Goal: Task Accomplishment & Management: Manage account settings

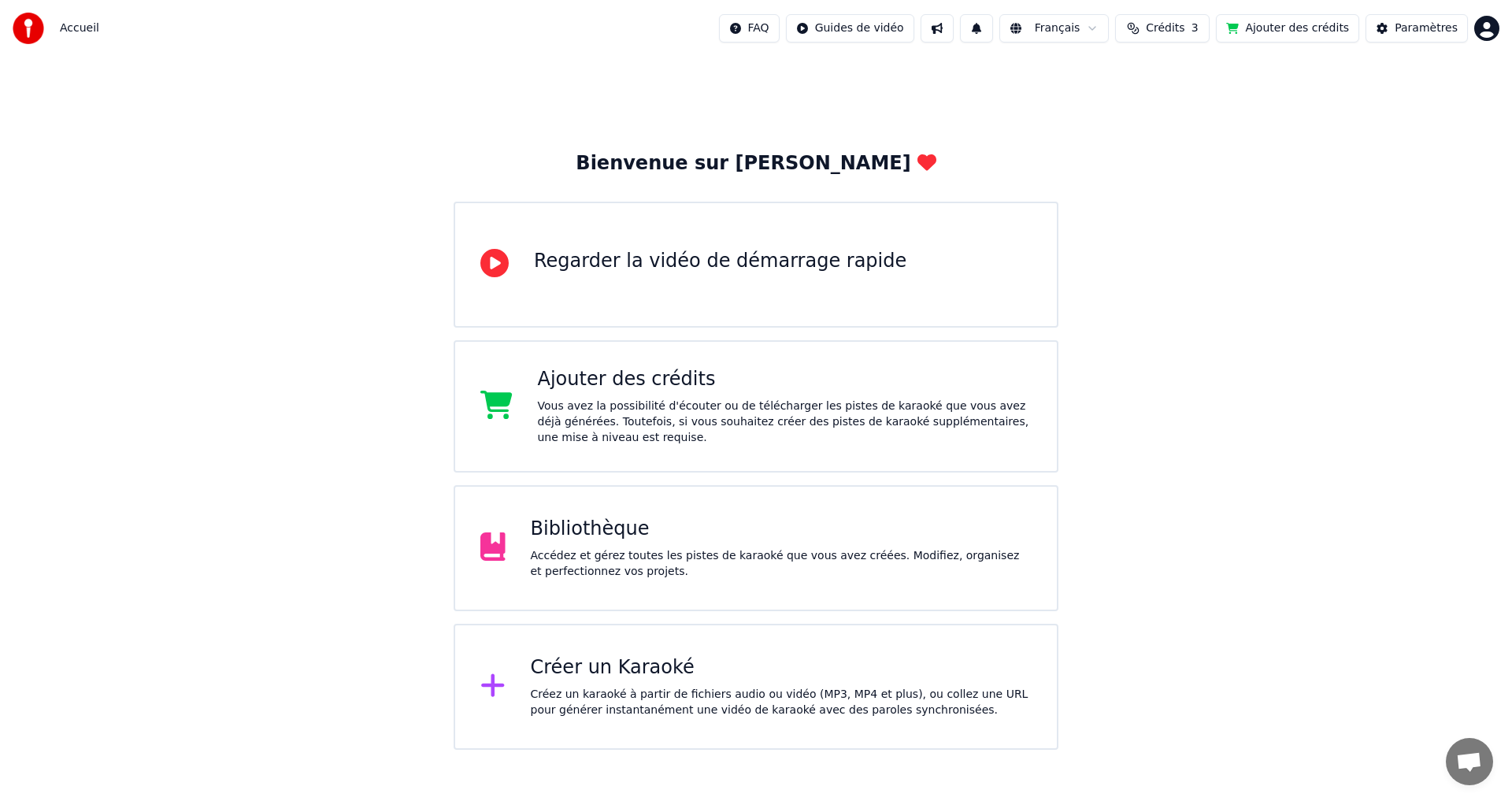
click at [742, 574] on div "Accédez et gérez toutes les pistes de karaoké que vous avez créées. Modifiez, o…" at bounding box center [781, 564] width 501 height 32
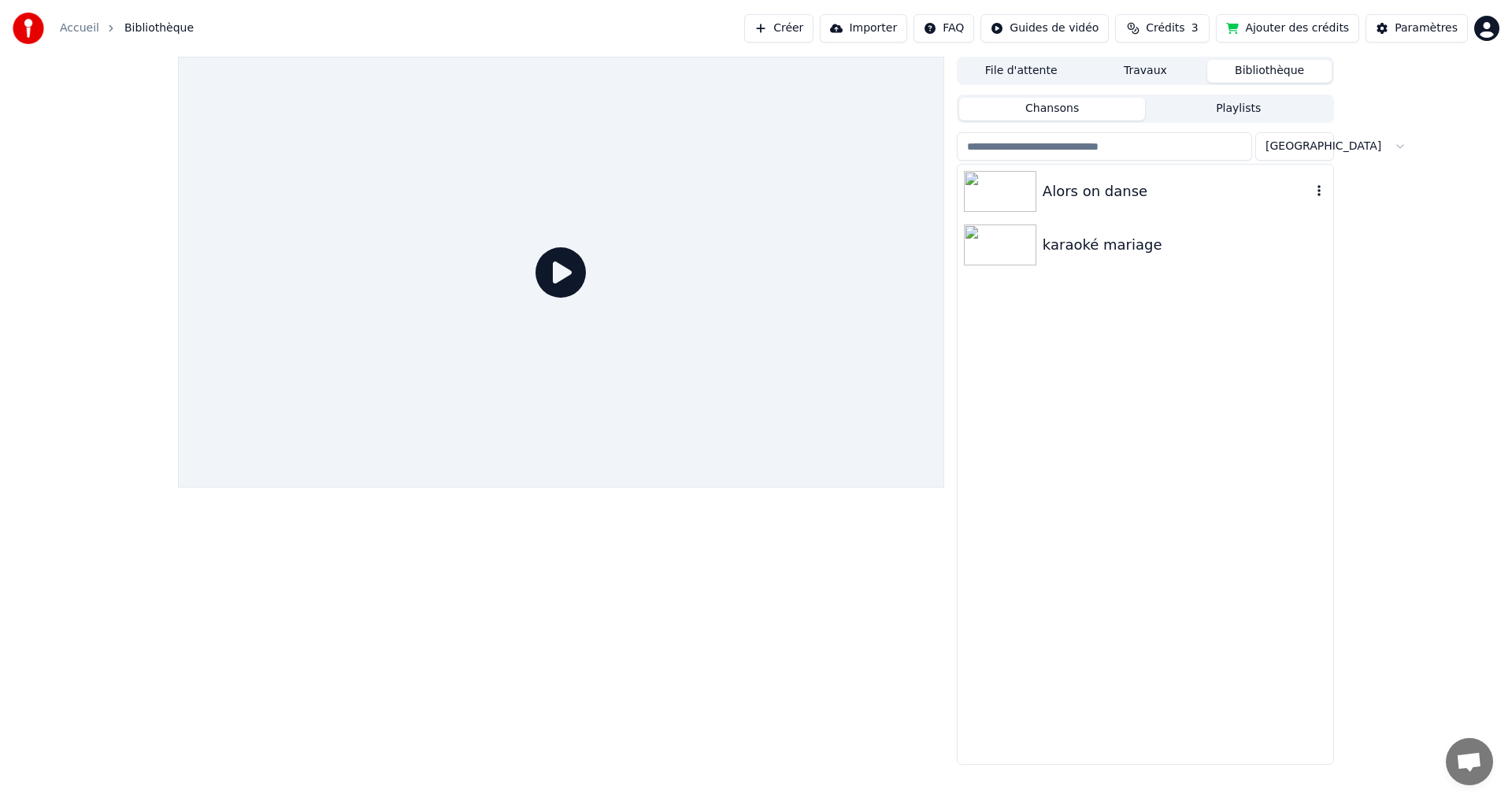
click at [1003, 193] on img at bounding box center [1001, 192] width 73 height 41
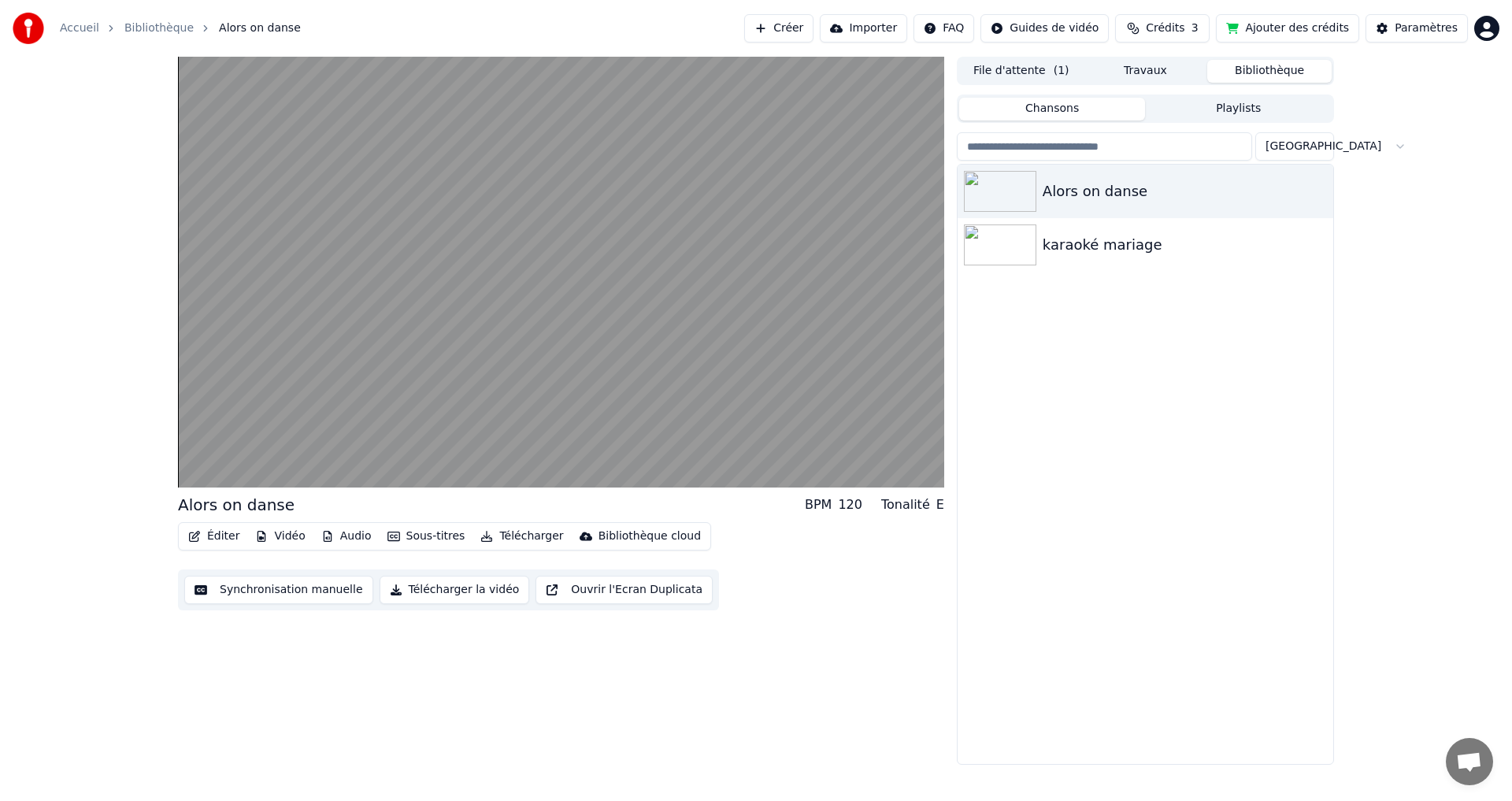
click at [223, 531] on button "Éditer" at bounding box center [214, 536] width 64 height 22
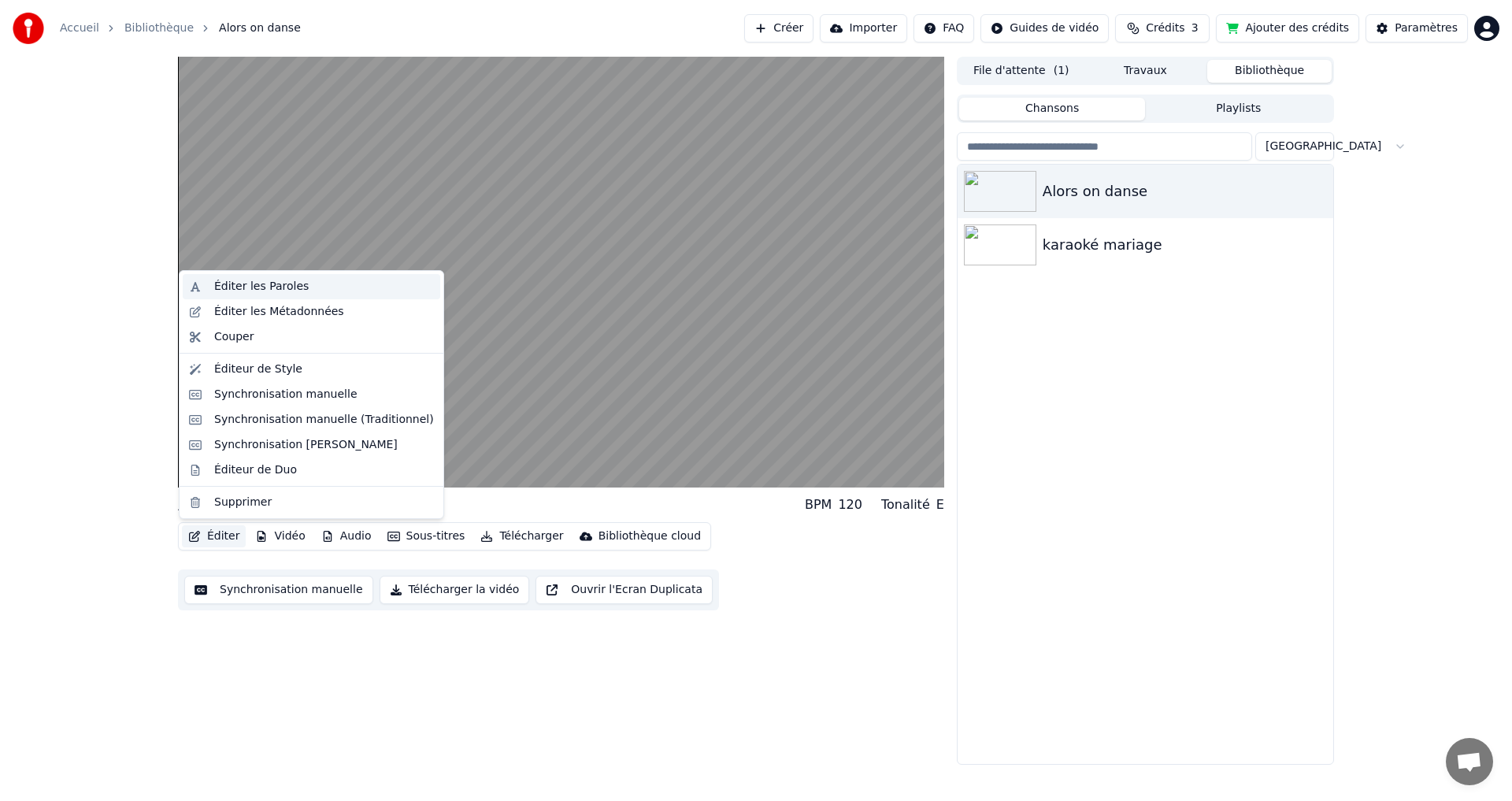
click at [237, 294] on div "Éditer les Paroles" at bounding box center [311, 287] width 257 height 25
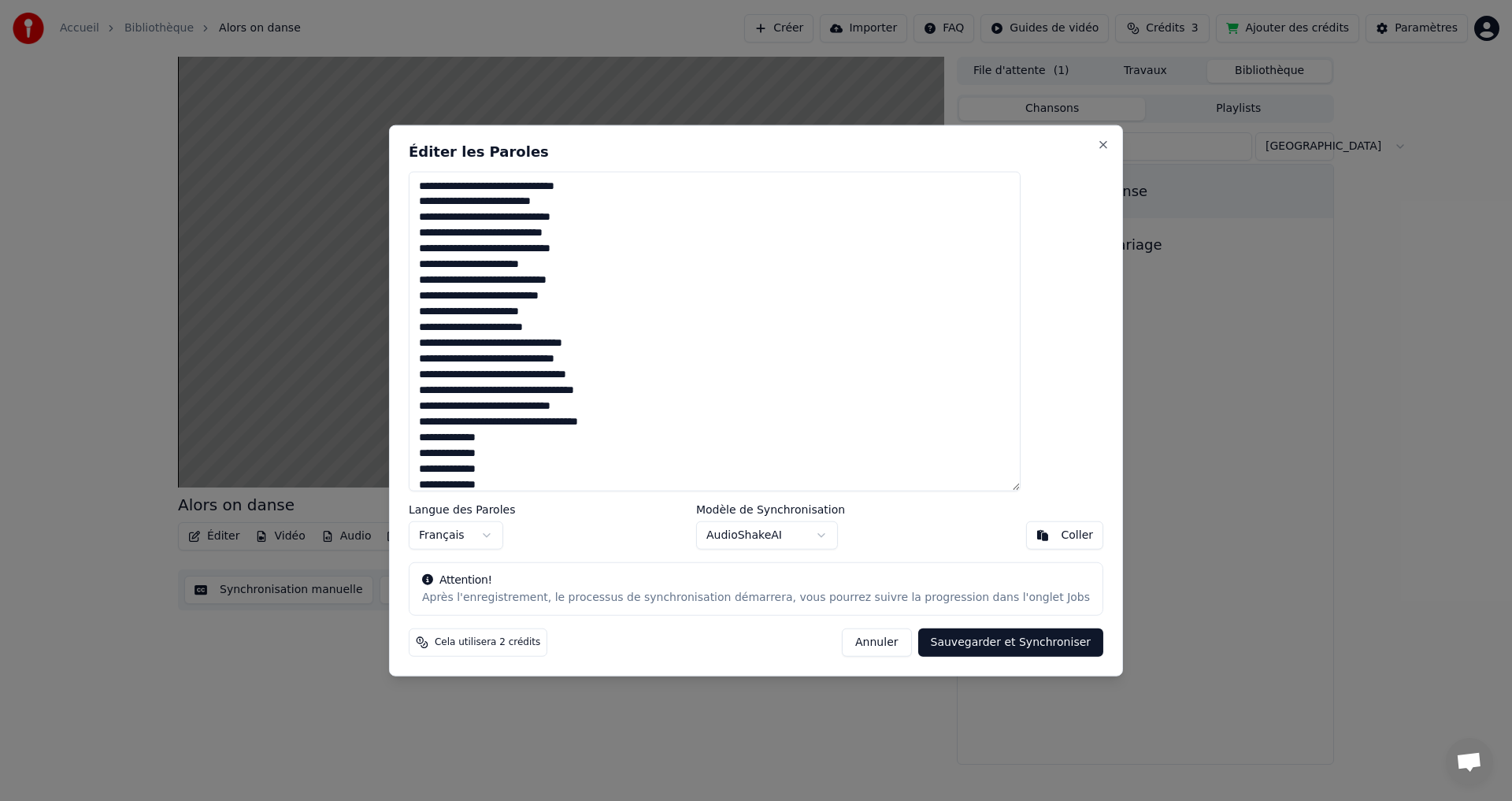
scroll to position [607, 0]
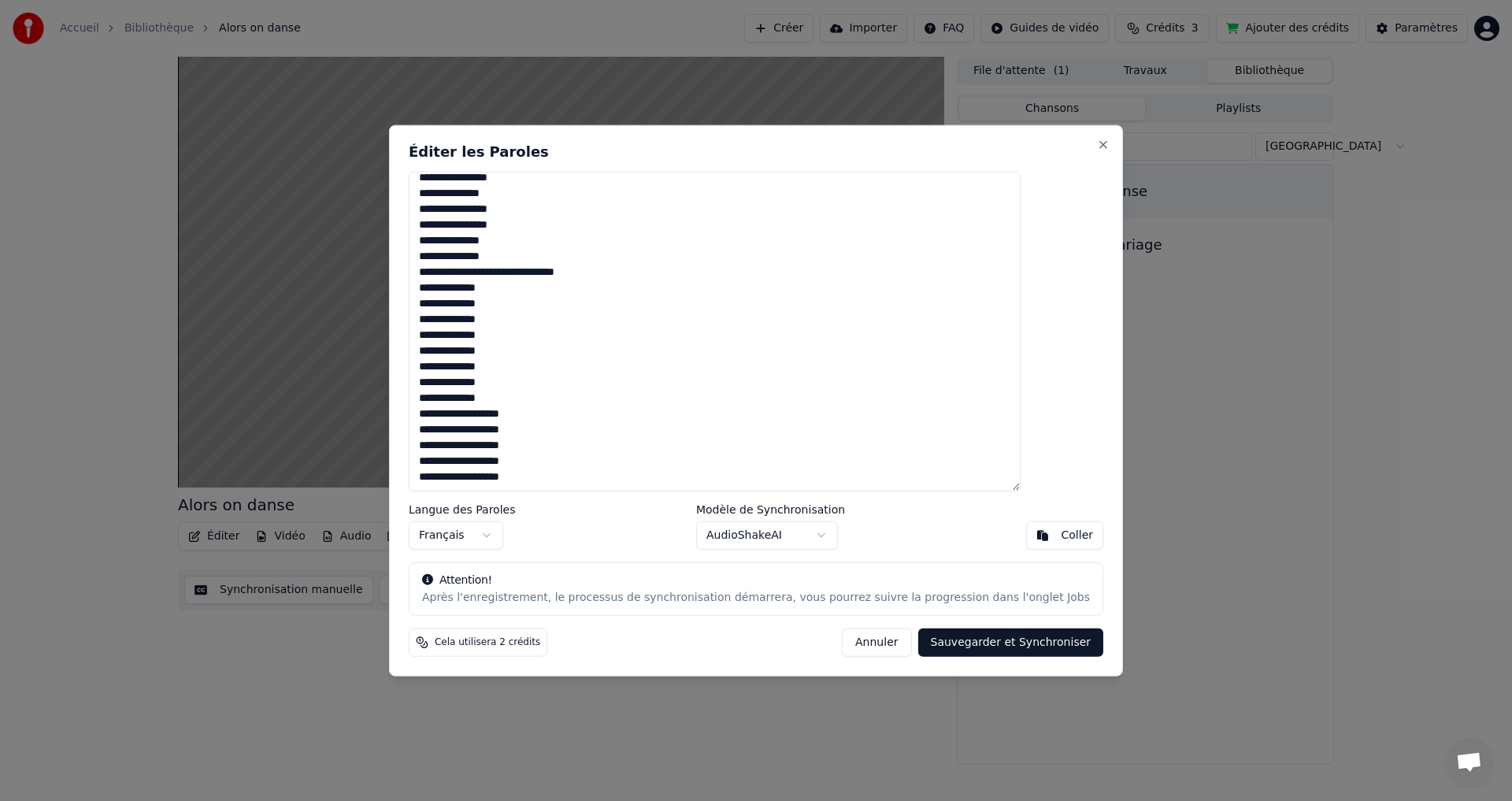
drag, startPoint x: 460, startPoint y: 185, endPoint x: 626, endPoint y: 626, distance: 471.2
click at [624, 619] on div "Éditer les Paroles Langue des Paroles Français Modèle de Synchronisation AudioS…" at bounding box center [756, 400] width 734 height 552
type textarea "**********"
click at [923, 649] on button "Sauvegarder et Synchroniser" at bounding box center [1012, 642] width 186 height 28
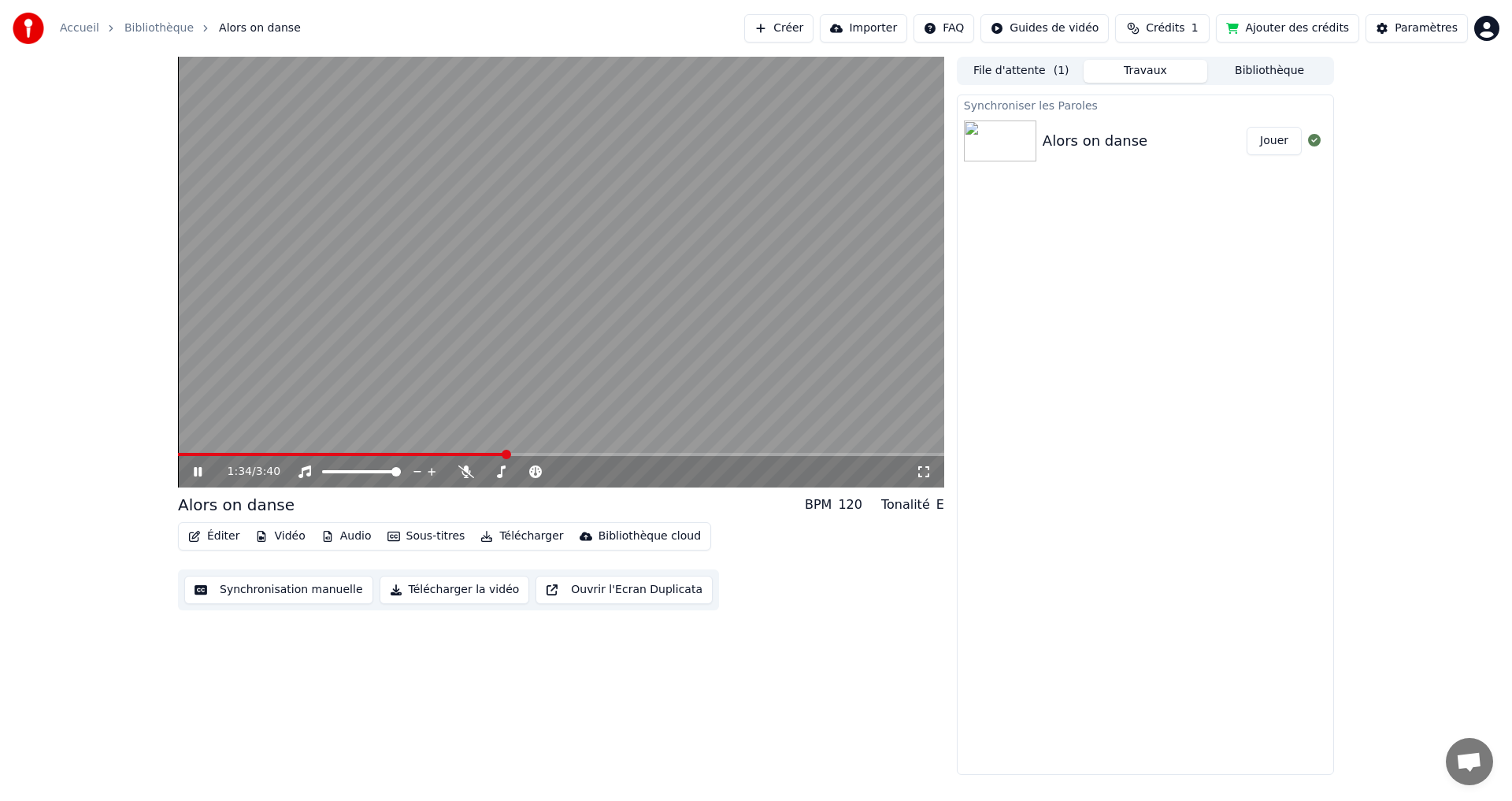
click at [195, 467] on icon at bounding box center [209, 472] width 37 height 12
click at [1280, 141] on button "Jouer" at bounding box center [1274, 141] width 55 height 28
click at [401, 474] on span at bounding box center [396, 471] width 10 height 10
click at [194, 474] on icon at bounding box center [197, 471] width 8 height 10
click at [199, 468] on icon at bounding box center [209, 472] width 37 height 12
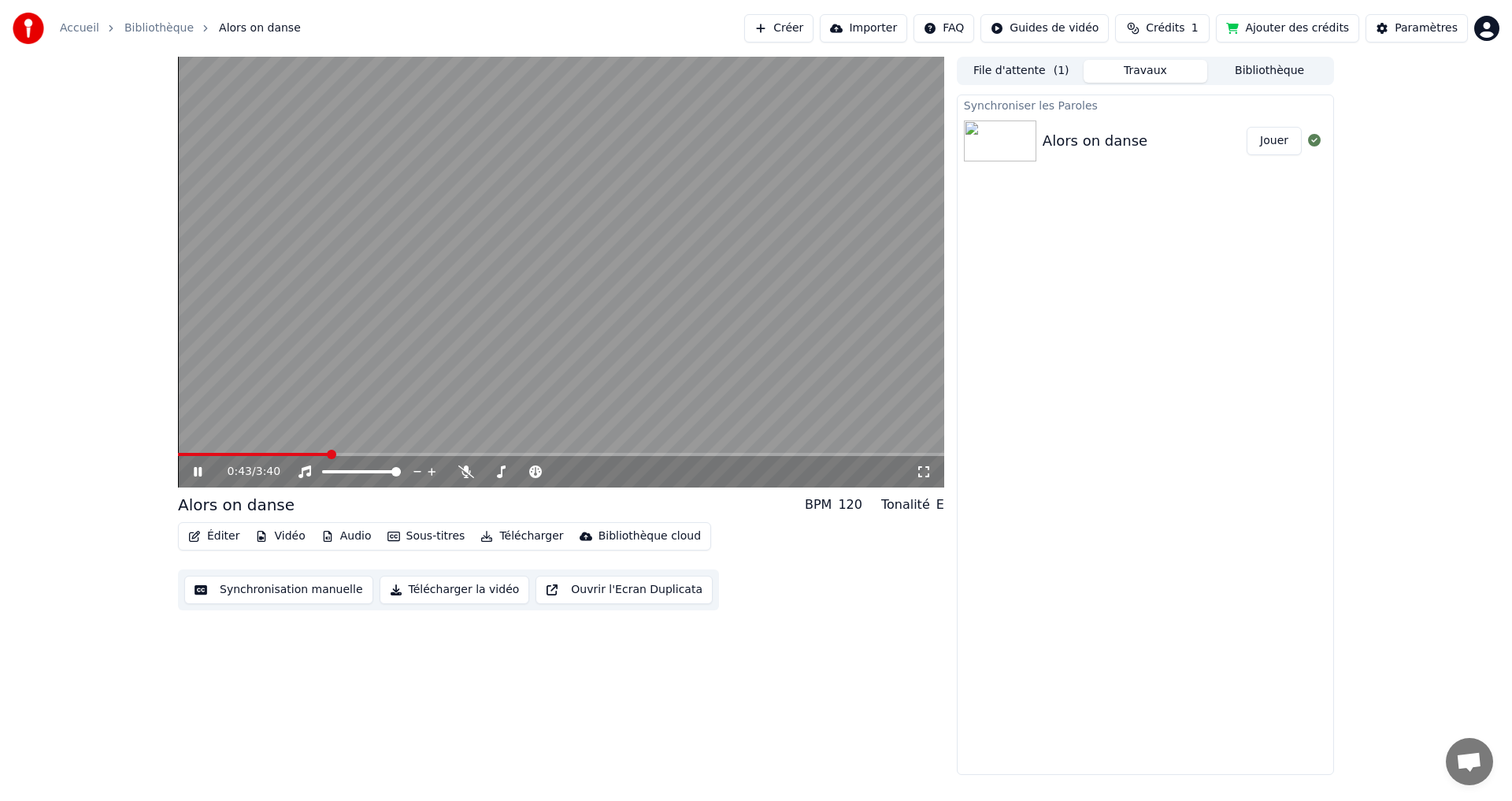
click at [199, 469] on icon at bounding box center [209, 472] width 37 height 12
click at [215, 544] on button "Éditer" at bounding box center [214, 536] width 64 height 22
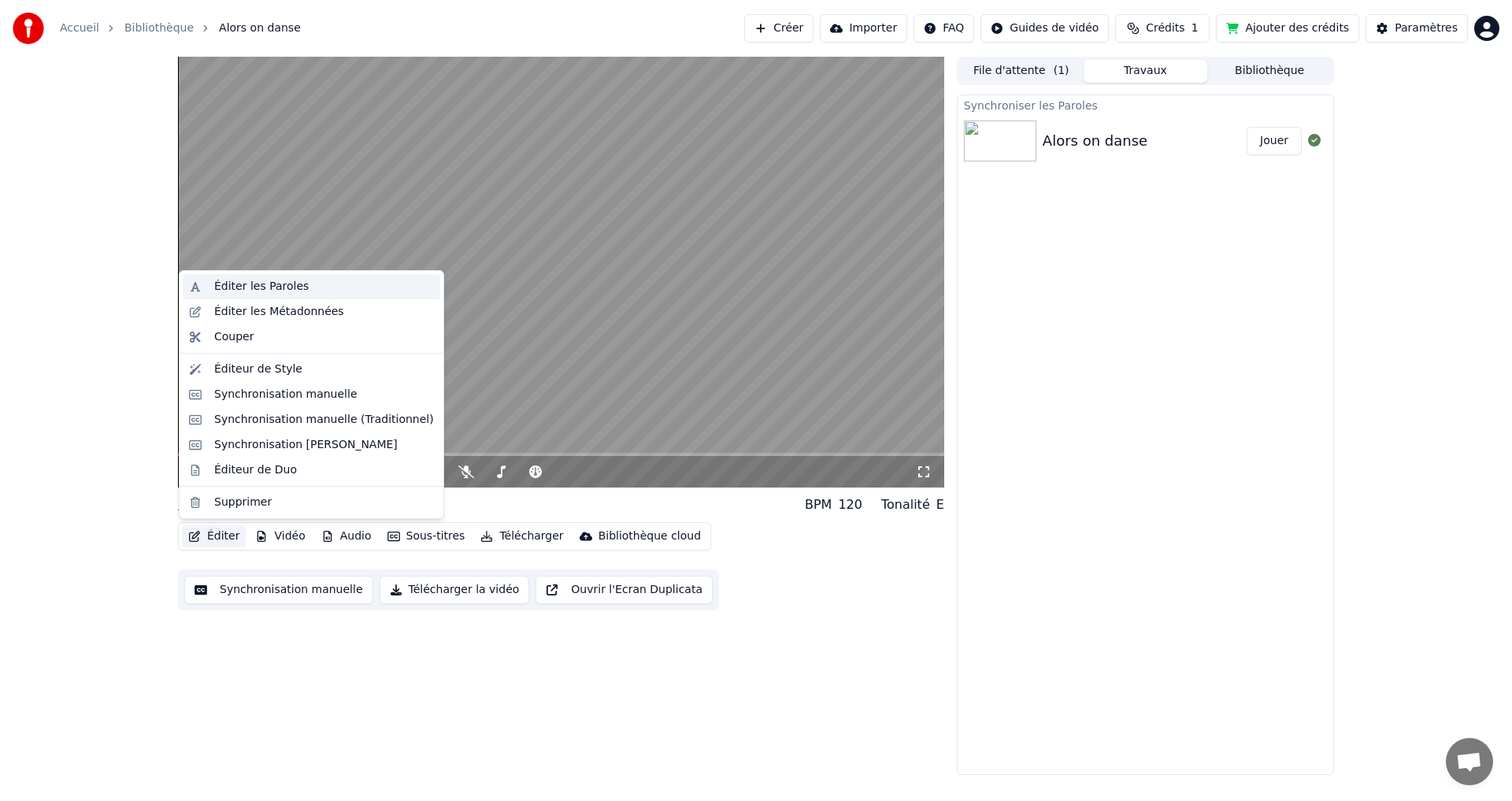
click at [221, 293] on div "Éditer les Paroles" at bounding box center [261, 287] width 95 height 16
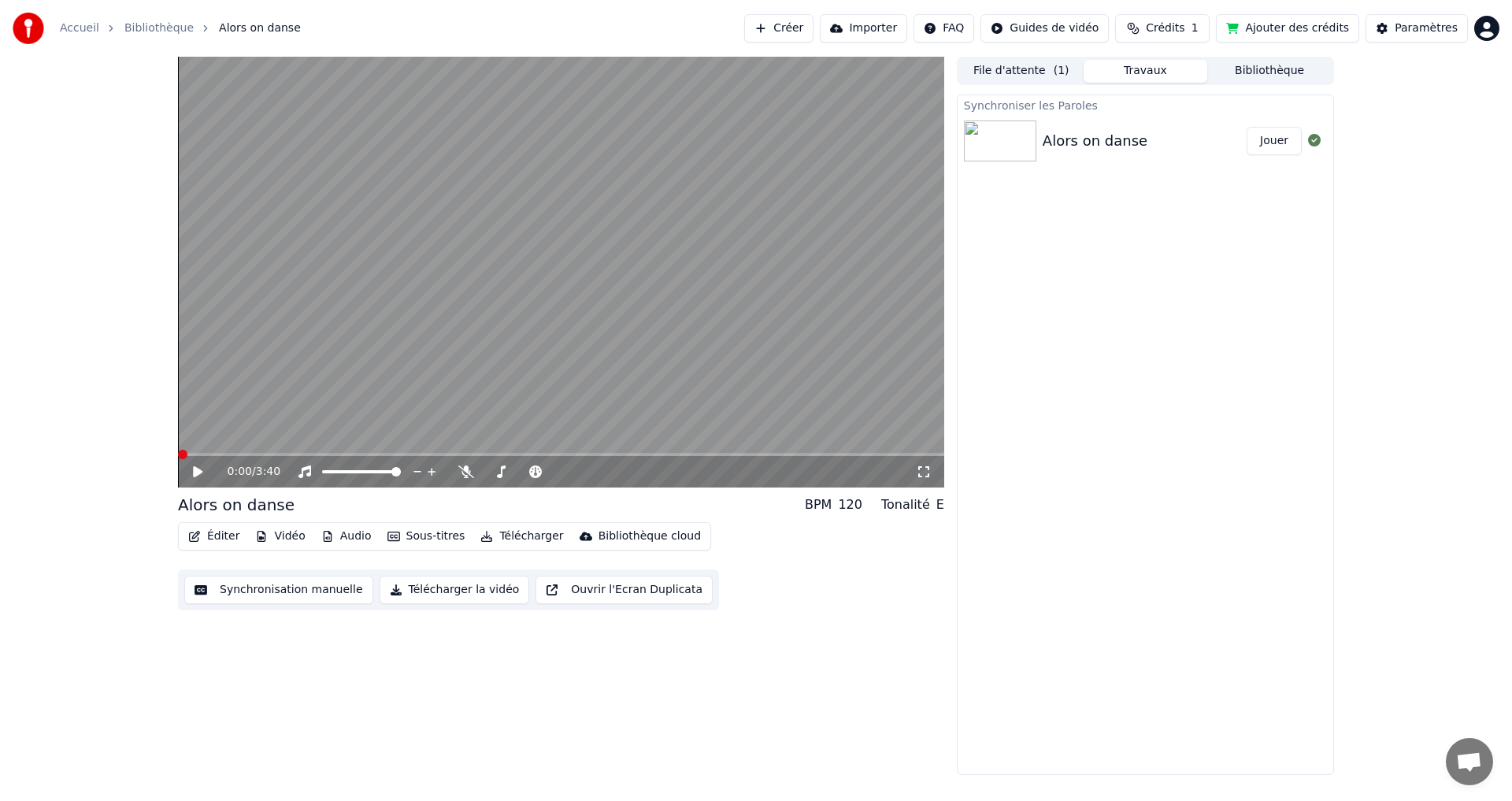
click at [178, 459] on span at bounding box center [183, 454] width 10 height 10
click at [197, 474] on icon at bounding box center [197, 472] width 10 height 11
click at [208, 456] on span at bounding box center [562, 454] width 767 height 4
click at [202, 474] on icon at bounding box center [209, 472] width 37 height 12
click at [195, 450] on span at bounding box center [200, 454] width 10 height 10
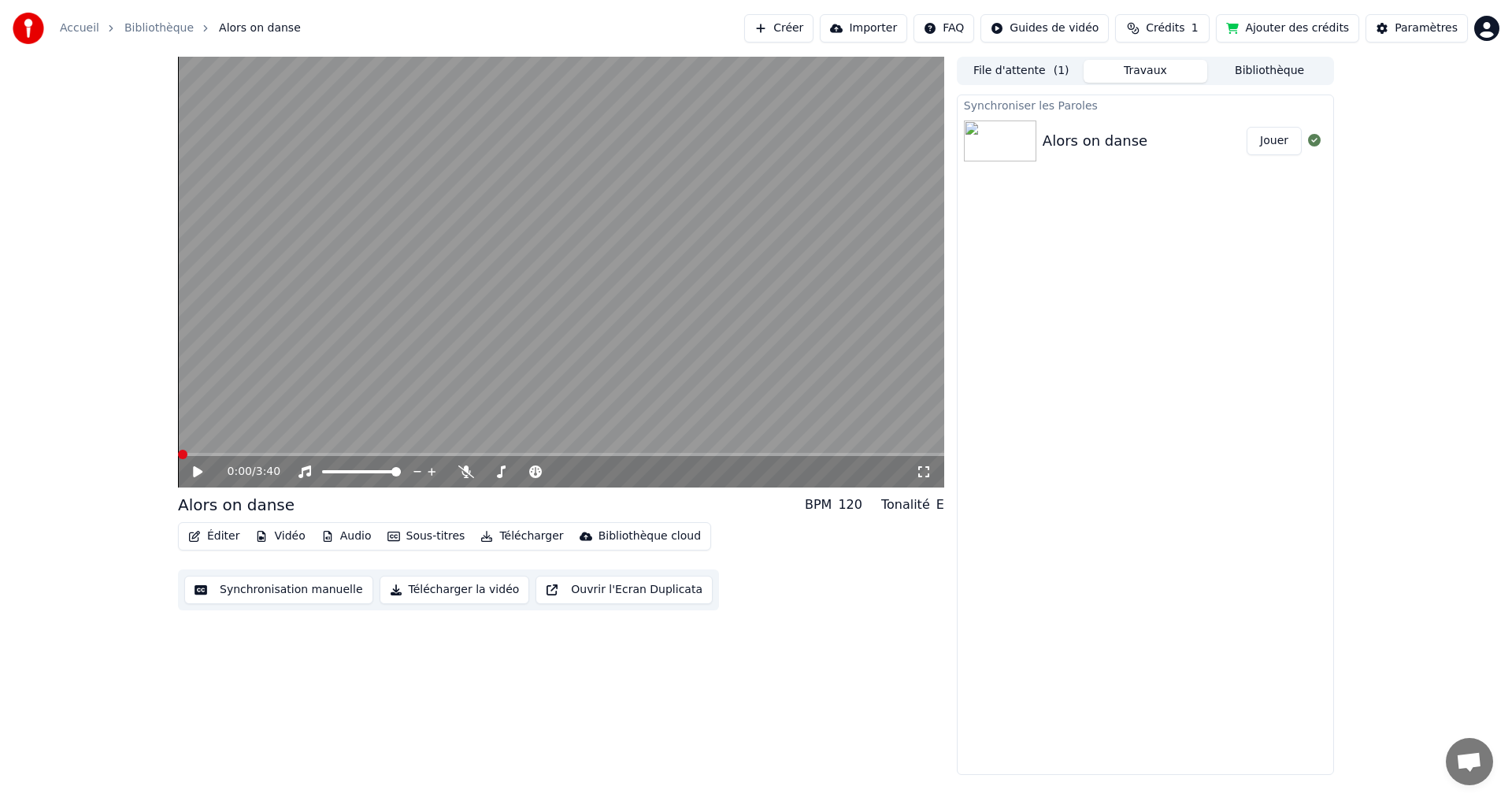
click at [178, 459] on span at bounding box center [183, 454] width 10 height 10
click at [200, 471] on icon at bounding box center [197, 472] width 10 height 11
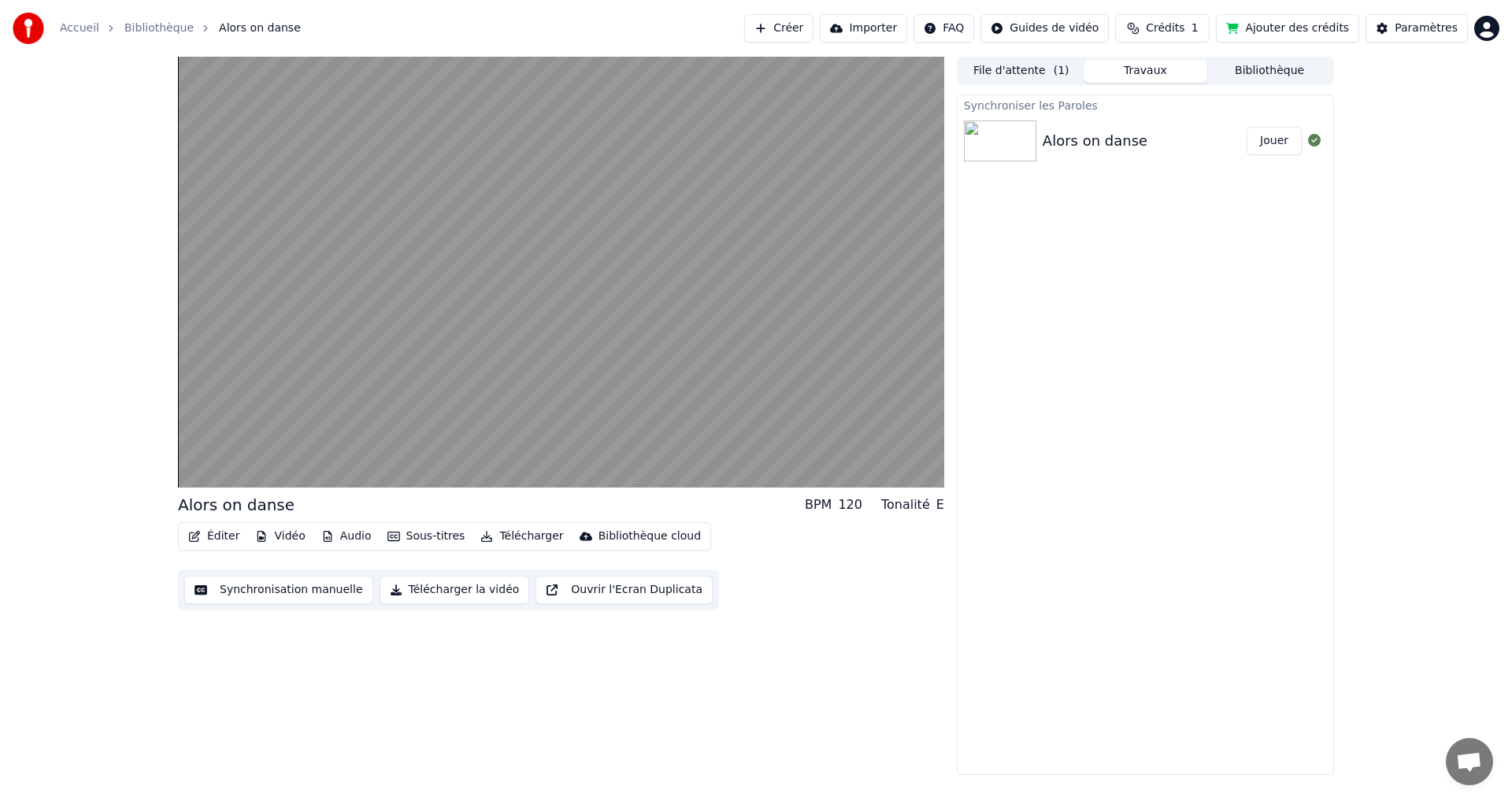
click at [217, 538] on button "Éditer" at bounding box center [214, 536] width 64 height 22
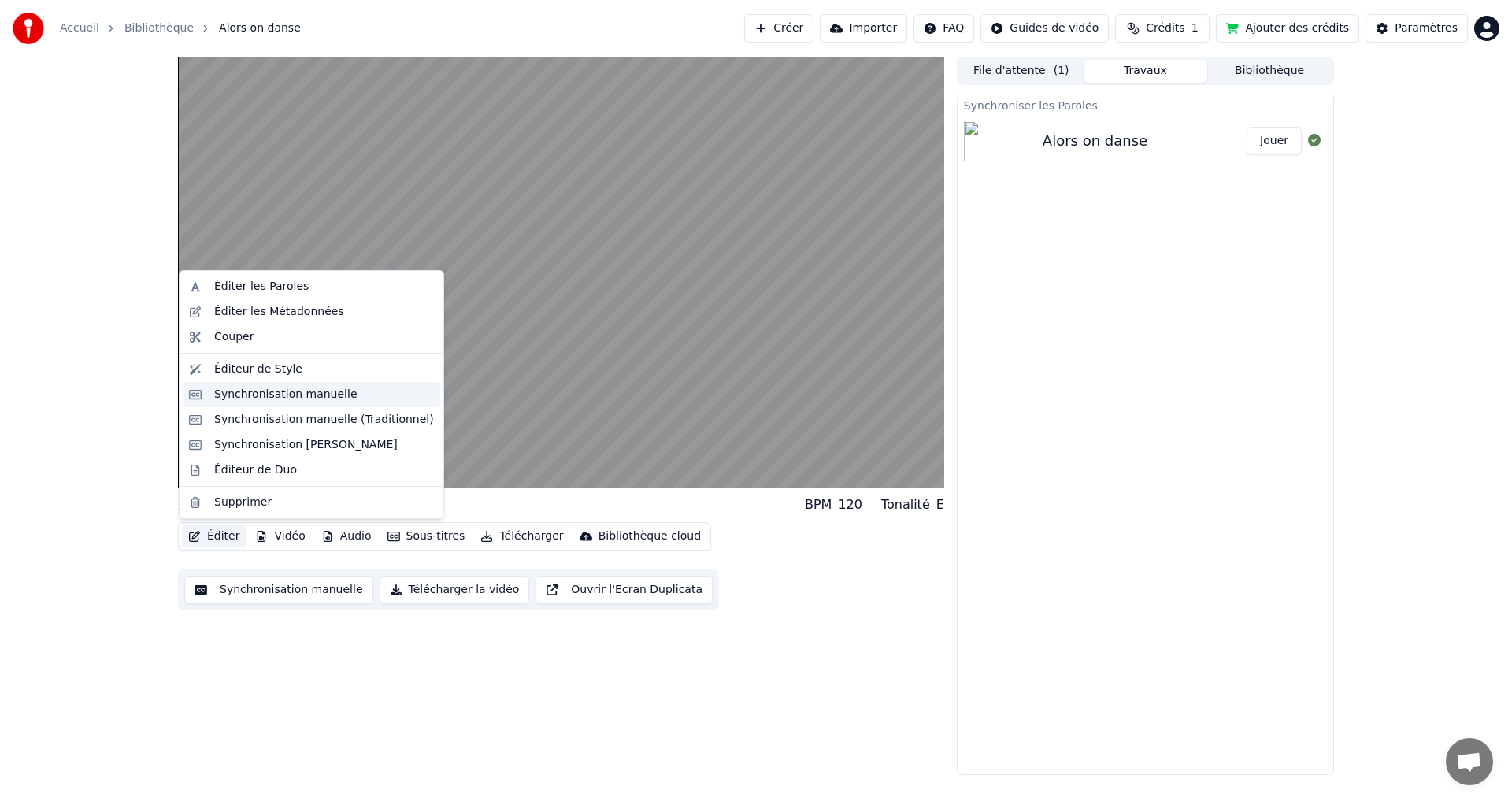
click at [230, 394] on div "Synchronisation manuelle" at bounding box center [286, 395] width 144 height 16
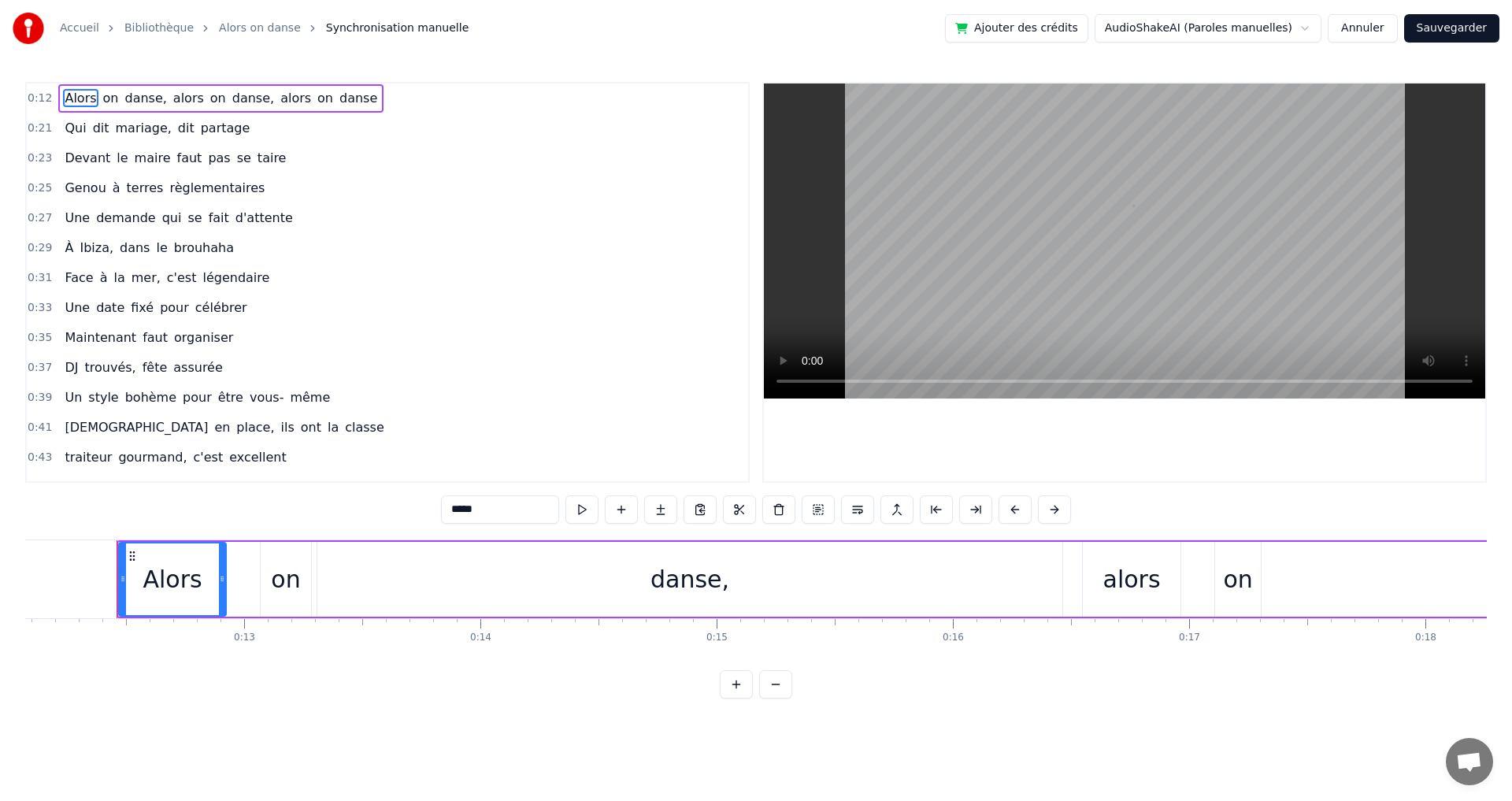
scroll to position [0, 2866]
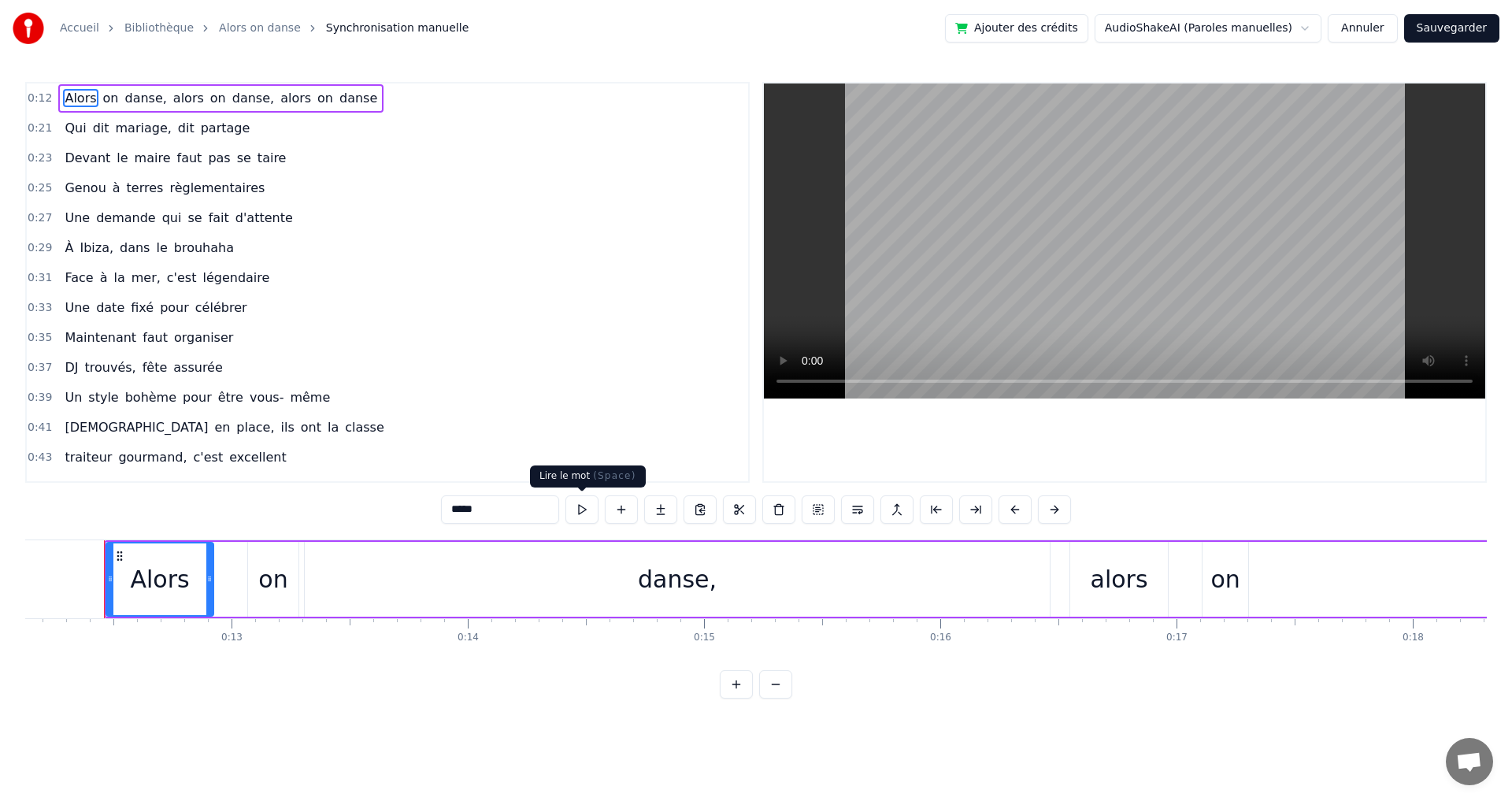
click at [580, 513] on button at bounding box center [581, 509] width 33 height 28
click at [172, 96] on span "alors" at bounding box center [189, 98] width 34 height 18
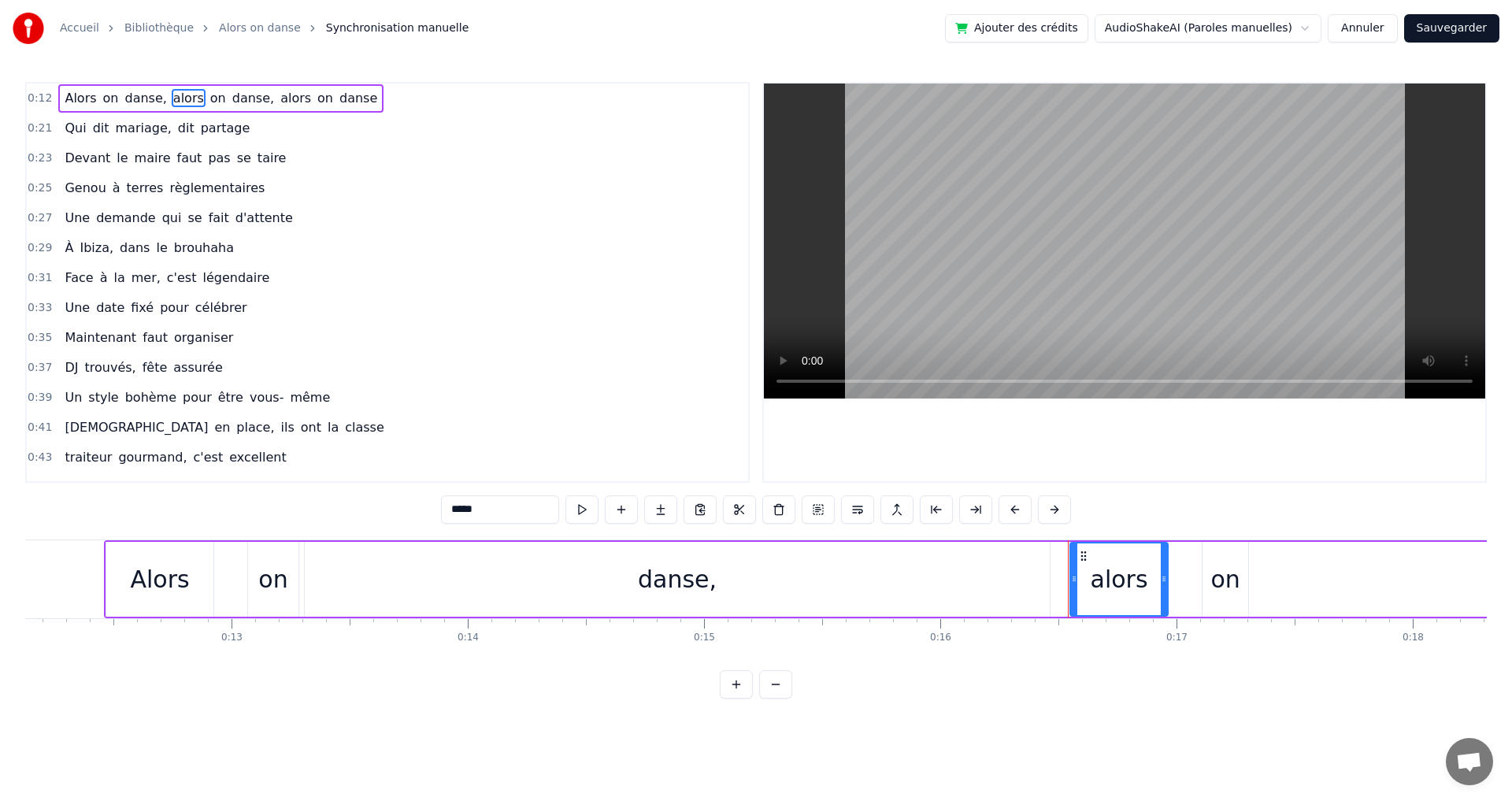
click at [231, 98] on span "danse," at bounding box center [253, 98] width 45 height 18
type input "******"
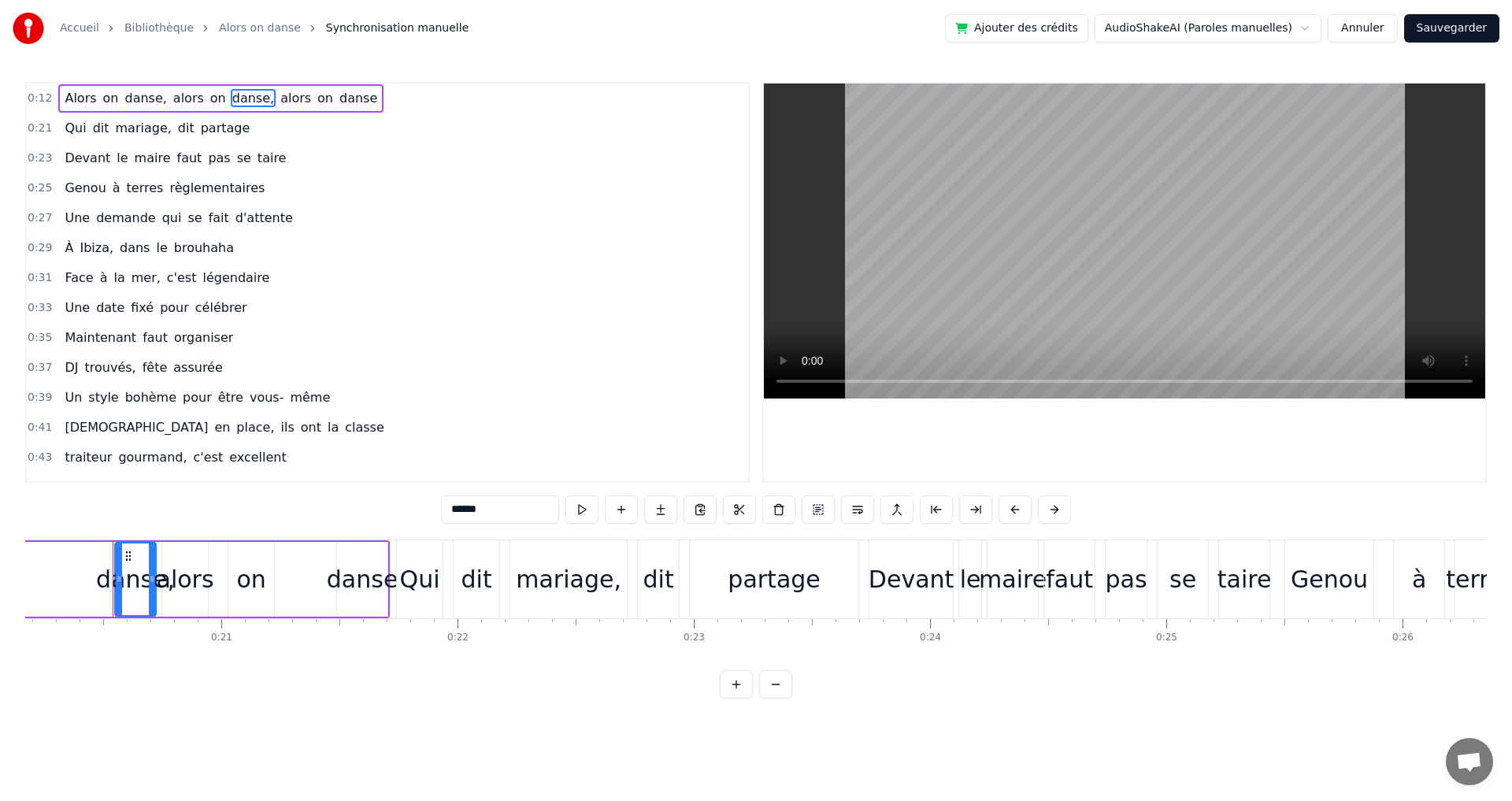
scroll to position [0, 4775]
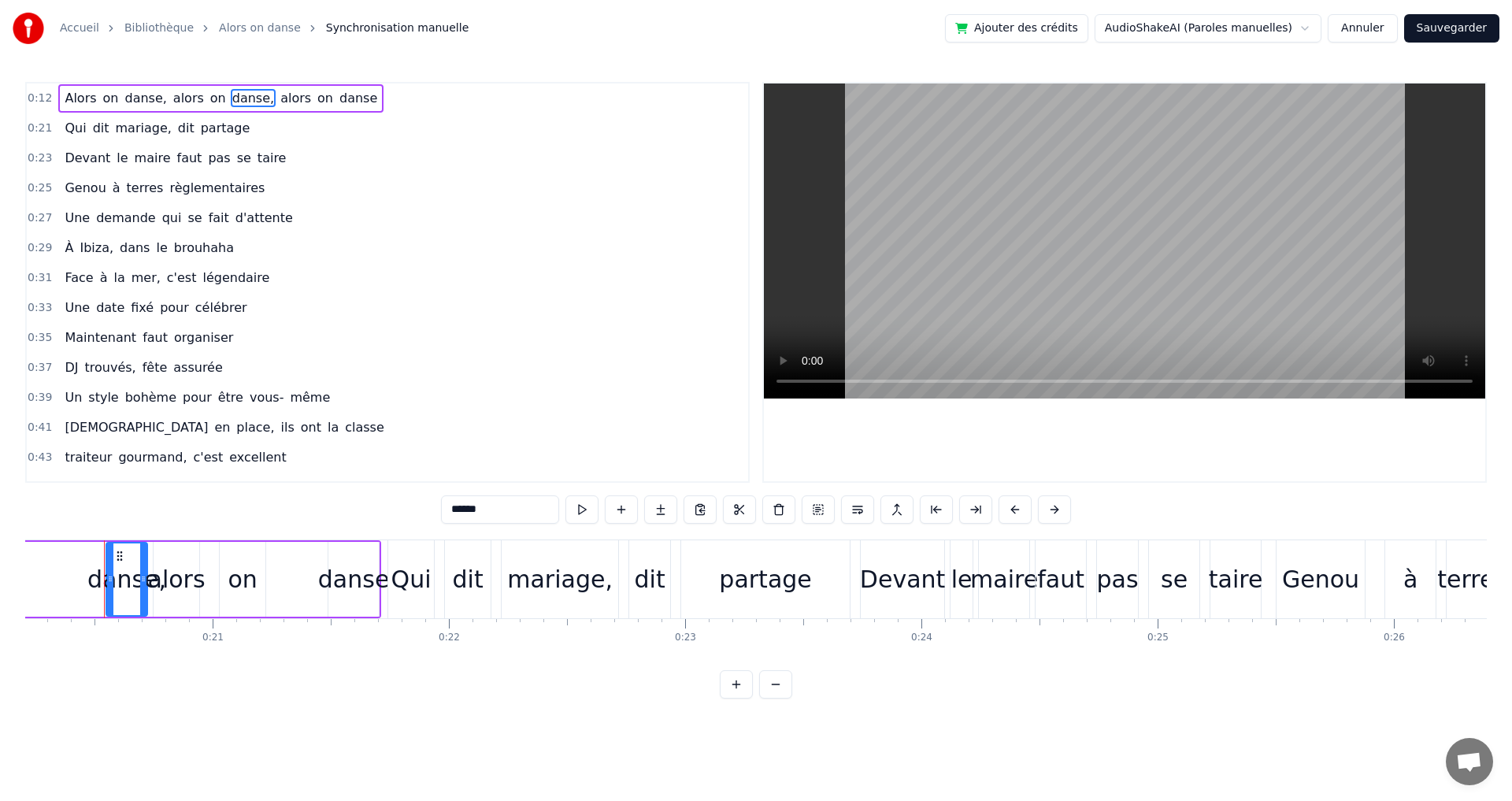
click at [231, 98] on span "danse," at bounding box center [253, 98] width 45 height 18
click at [193, 657] on div "Alors on danse, alors on danse, alors on danse Qui dit mariage, dit partage Dev…" at bounding box center [756, 598] width 1462 height 118
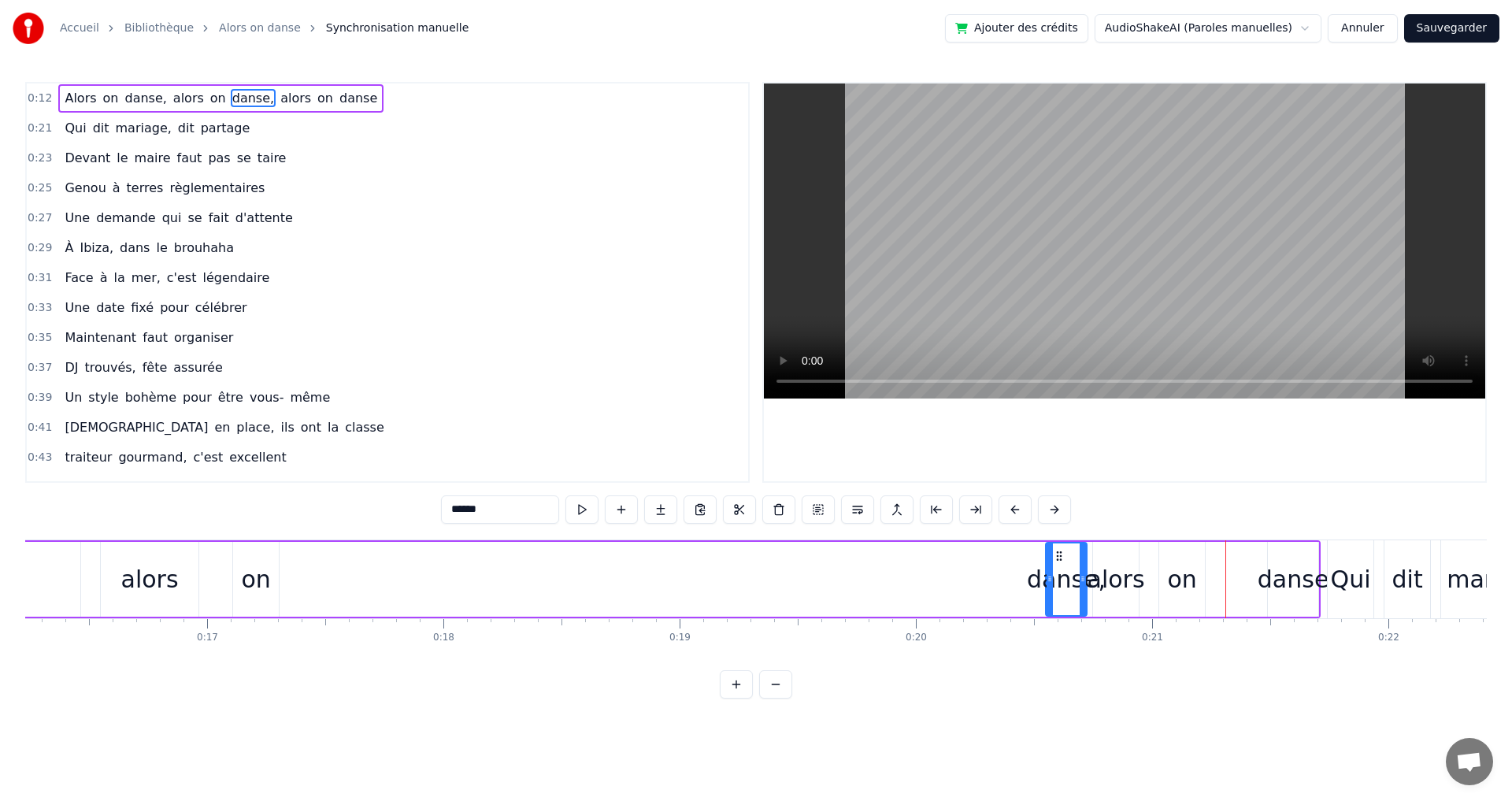
scroll to position [0, 3893]
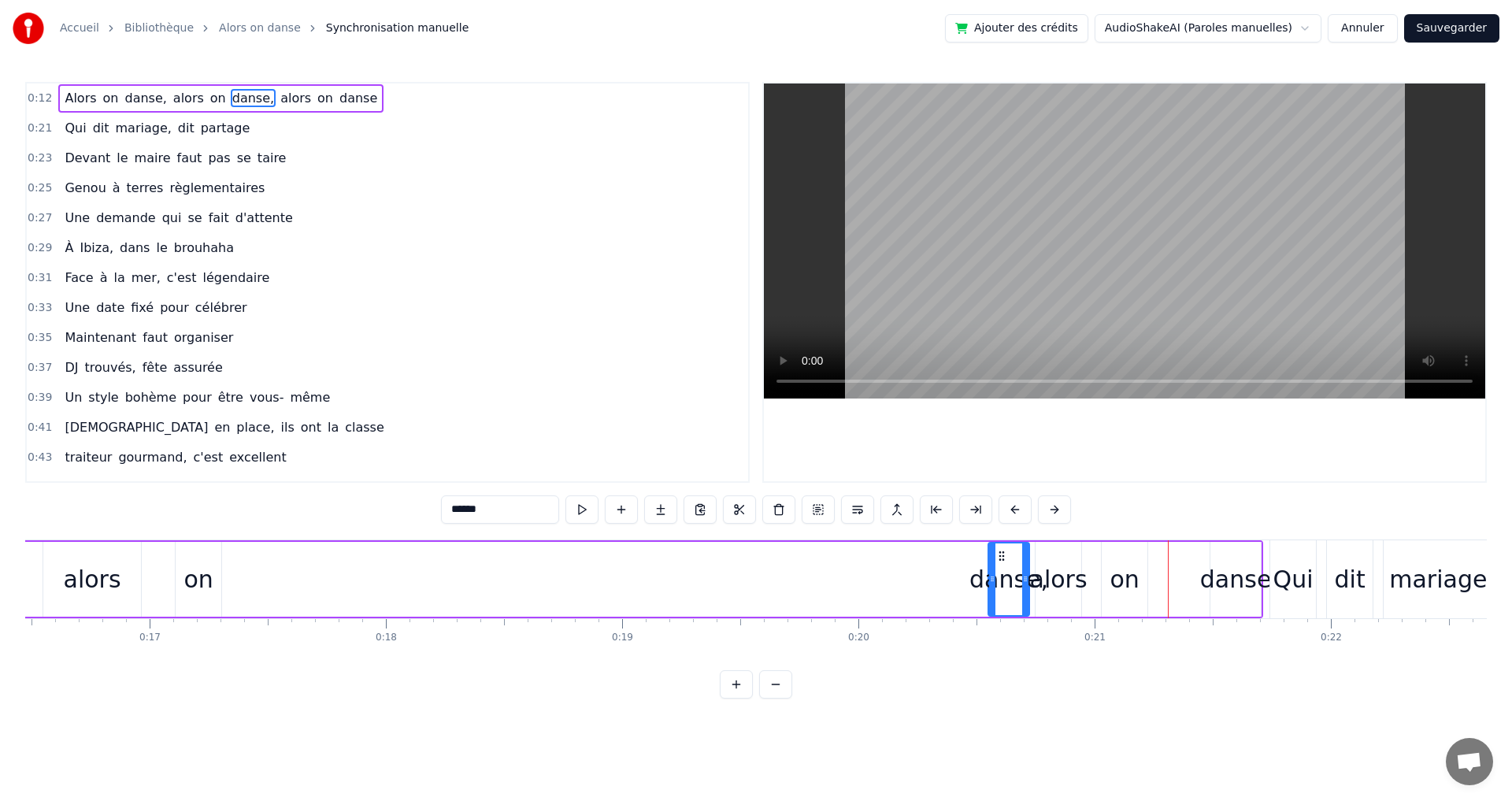
click at [925, 593] on div "Alors on danse, alors on danse, alors on danse" at bounding box center [170, 579] width 2186 height 78
click at [1000, 582] on div "danse," at bounding box center [1009, 579] width 79 height 35
drag, startPoint x: 1012, startPoint y: 552, endPoint x: 1004, endPoint y: 561, distance: 12.0
click at [1004, 561] on div "danse," at bounding box center [1009, 579] width 39 height 72
drag, startPoint x: 1010, startPoint y: 608, endPoint x: 1000, endPoint y: 607, distance: 10.0
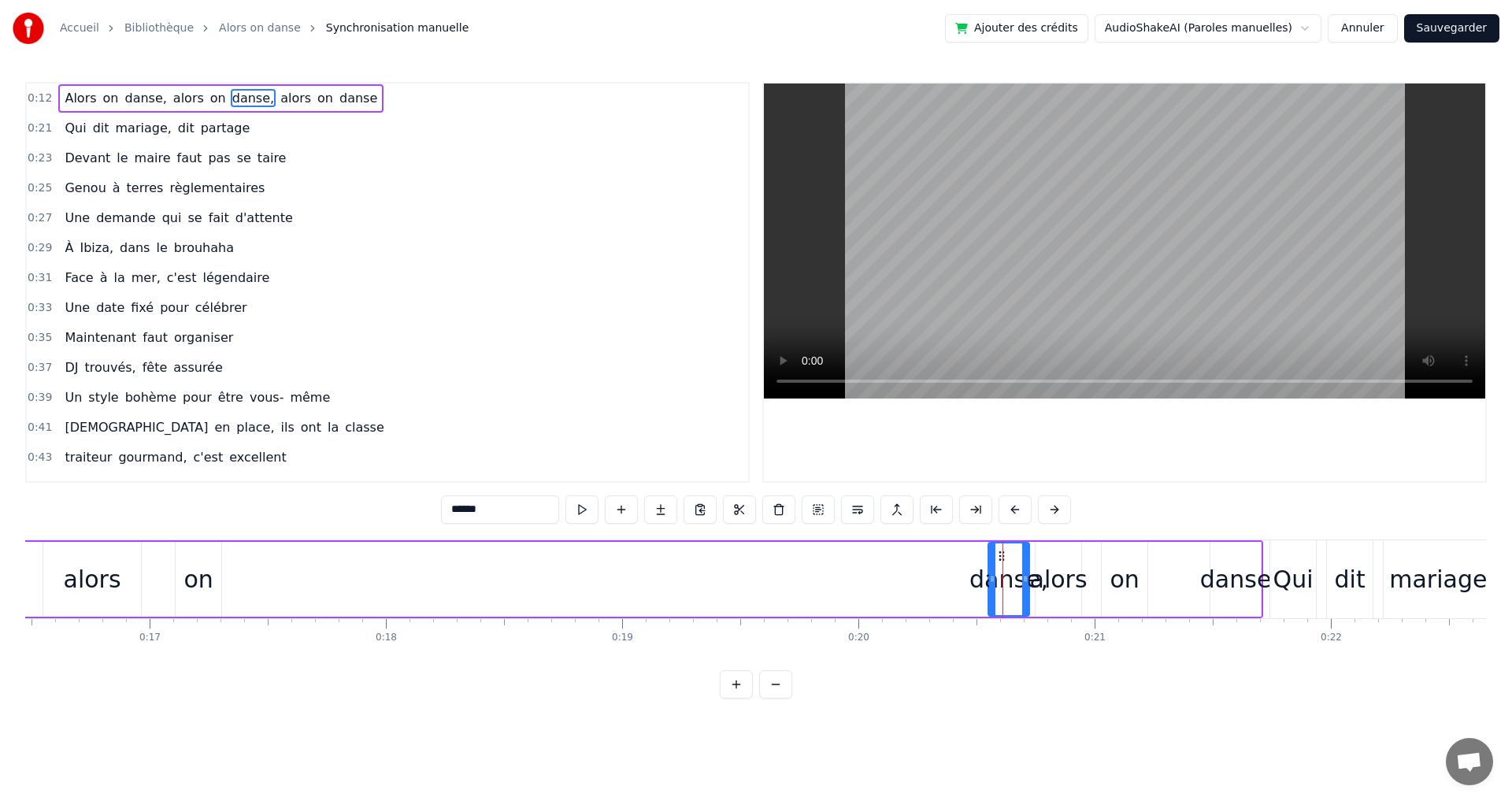
click at [1000, 607] on div "danse," at bounding box center [1009, 579] width 39 height 72
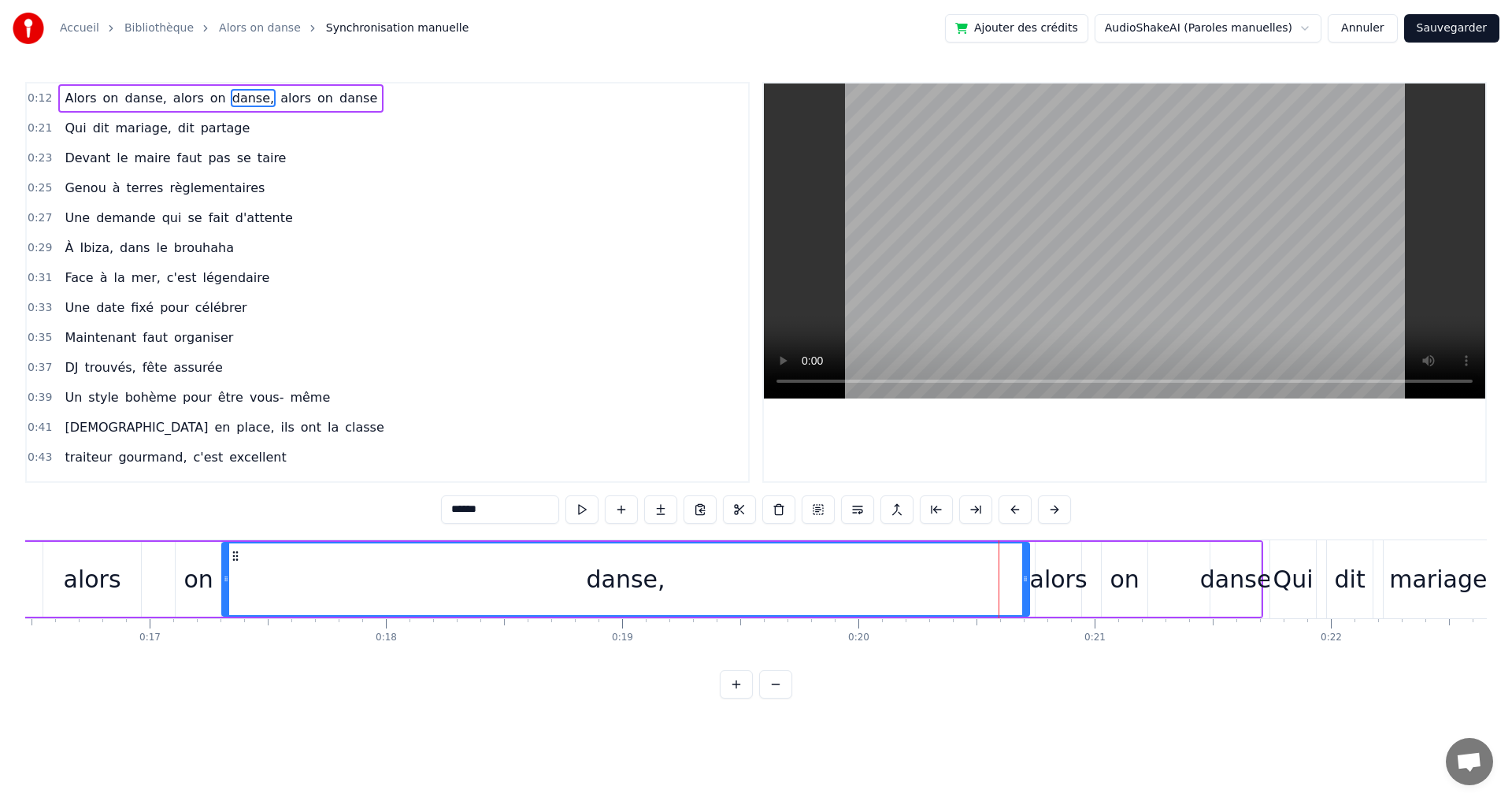
drag, startPoint x: 990, startPoint y: 588, endPoint x: 224, endPoint y: 564, distance: 766.4
click at [224, 564] on div at bounding box center [225, 579] width 6 height 72
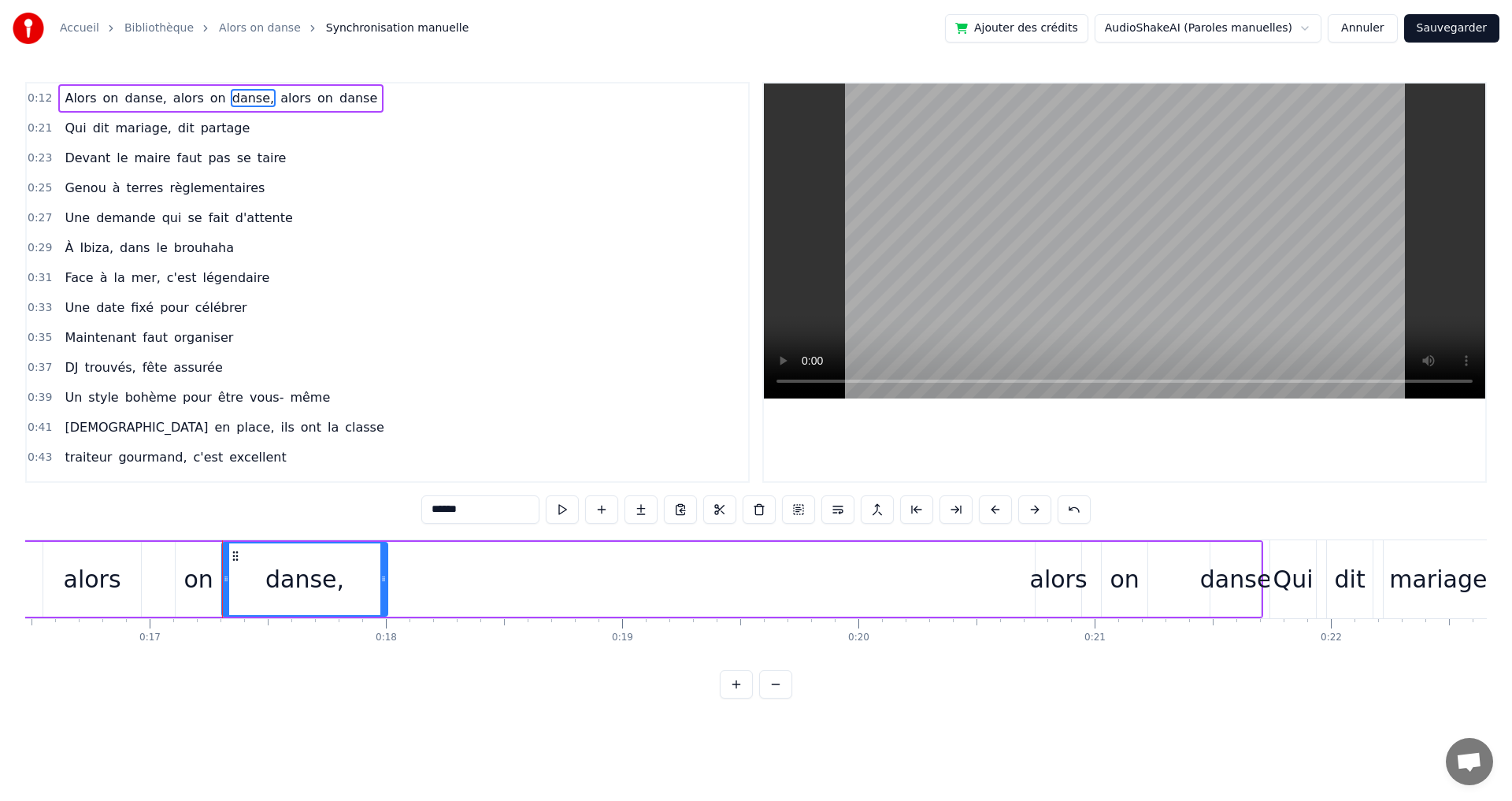
drag, startPoint x: 1028, startPoint y: 589, endPoint x: 385, endPoint y: 598, distance: 643.1
click at [385, 598] on div at bounding box center [383, 579] width 6 height 72
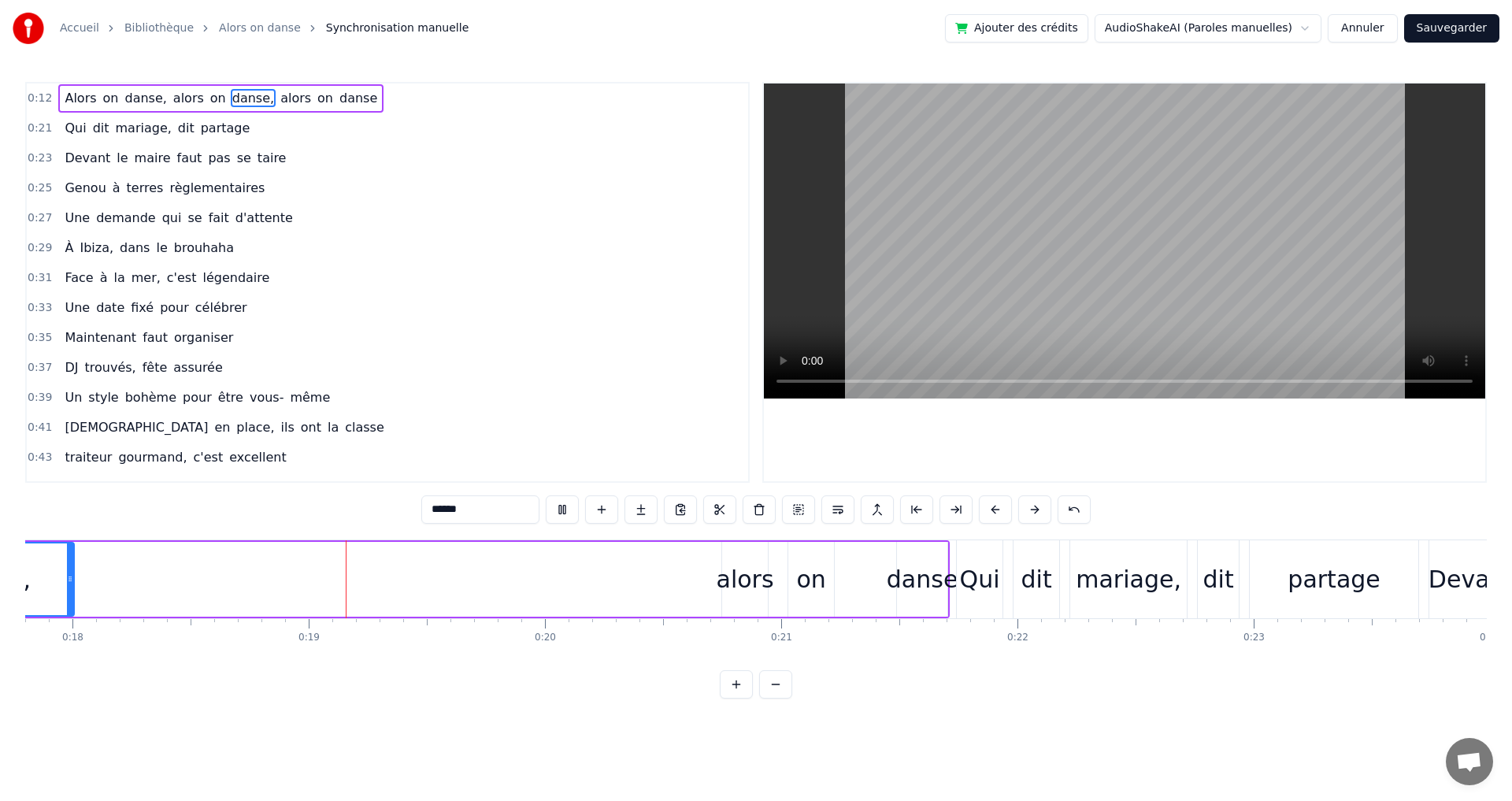
scroll to position [0, 4281]
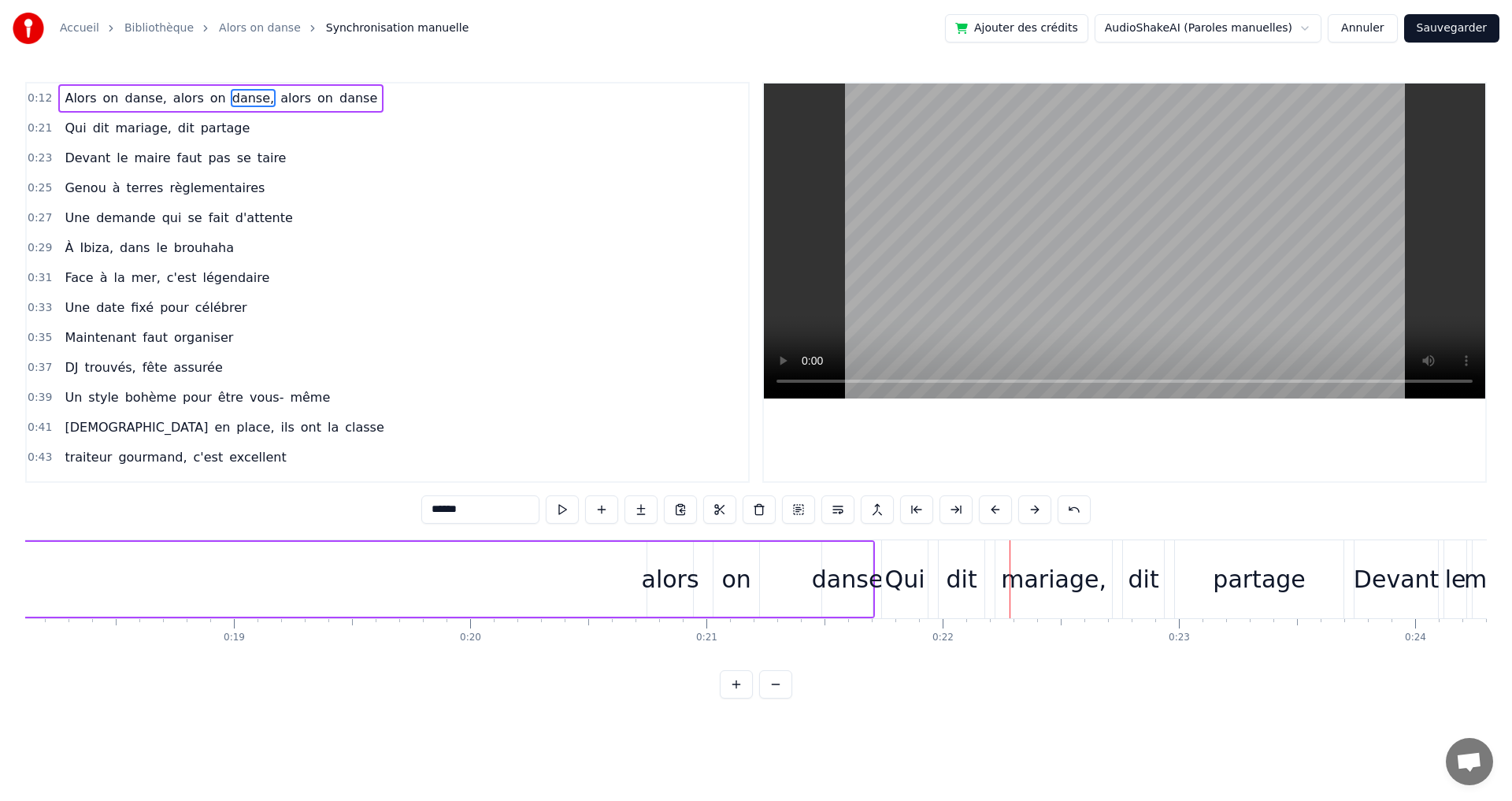
click at [856, 564] on div "danse" at bounding box center [847, 579] width 72 height 35
drag, startPoint x: 827, startPoint y: 569, endPoint x: 766, endPoint y: 574, distance: 61.2
click at [766, 574] on div at bounding box center [764, 579] width 6 height 72
drag, startPoint x: 870, startPoint y: 576, endPoint x: 843, endPoint y: 577, distance: 27.0
click at [843, 577] on icon at bounding box center [841, 578] width 6 height 12
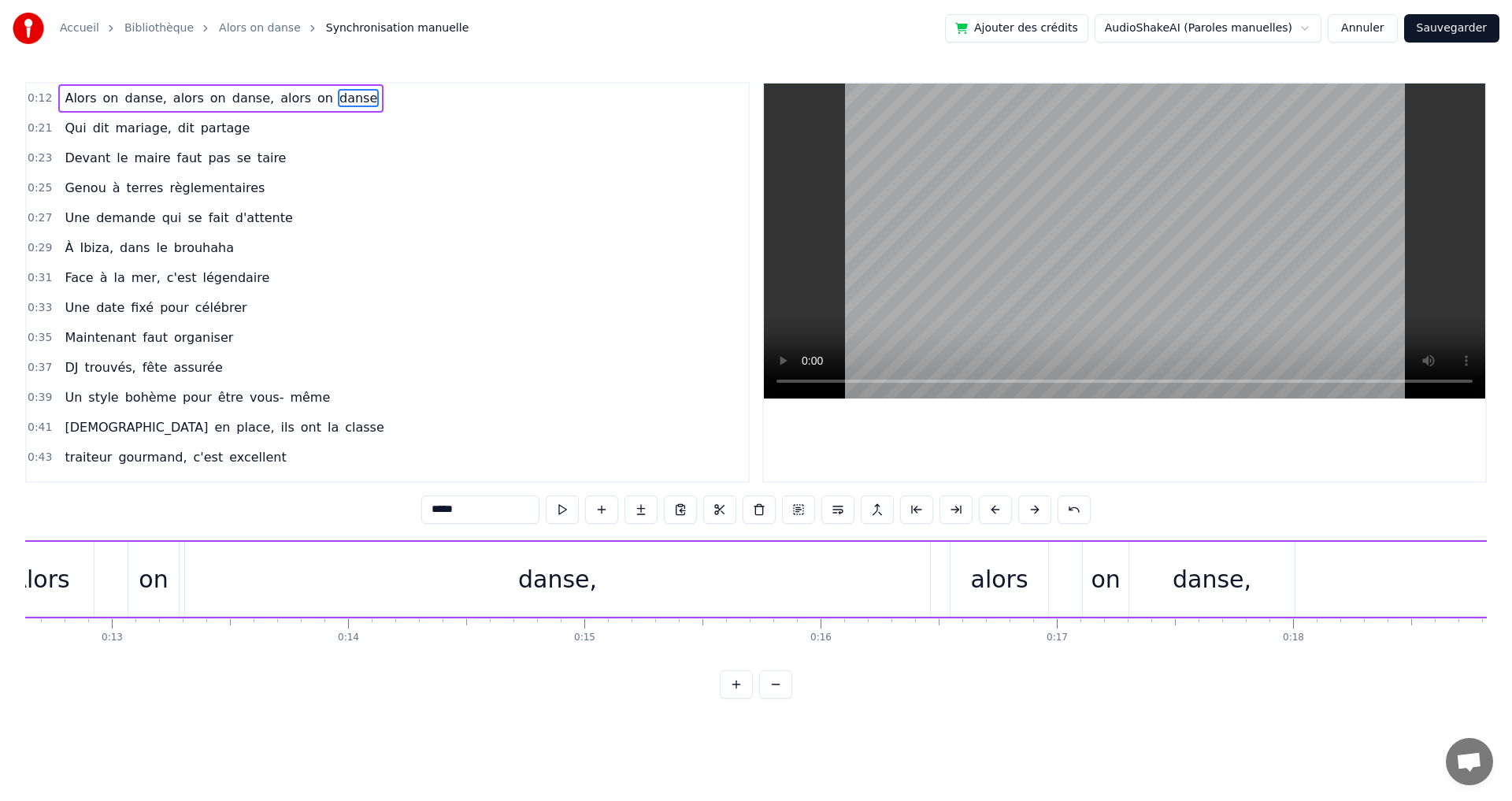
scroll to position [0, 2852]
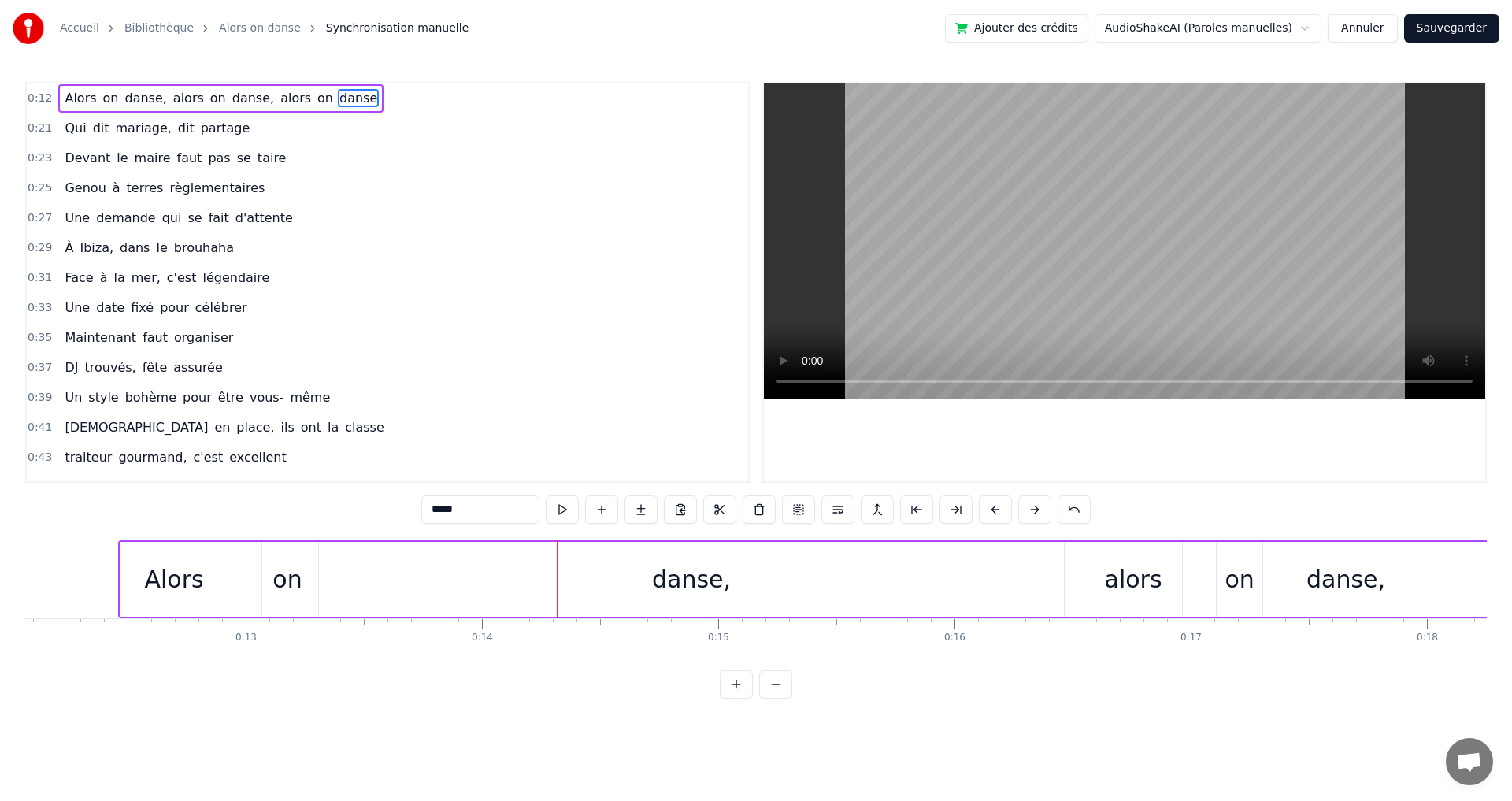
click at [1053, 585] on div "danse," at bounding box center [692, 579] width 745 height 75
type input "******"
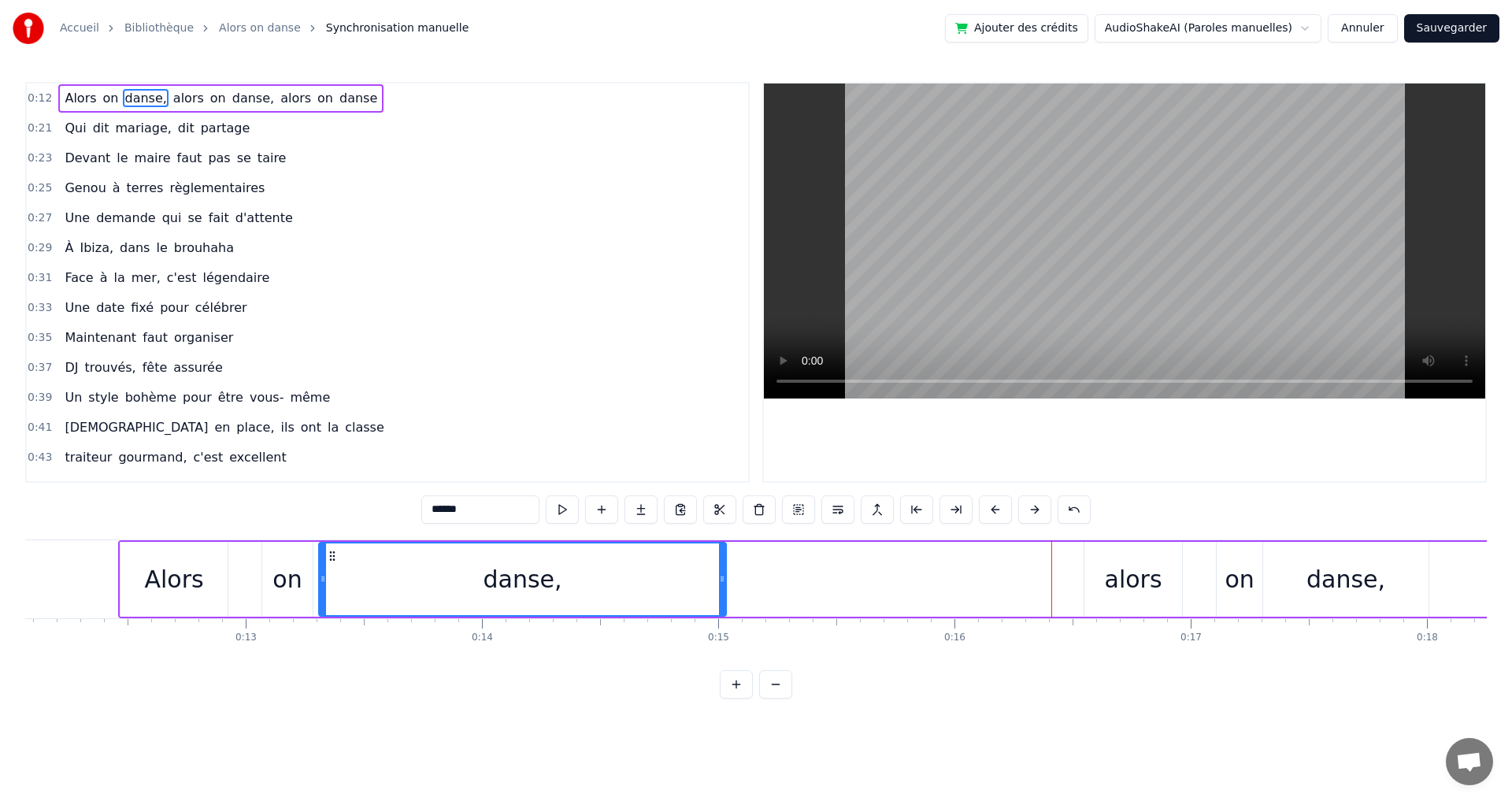
drag, startPoint x: 1063, startPoint y: 587, endPoint x: 725, endPoint y: 603, distance: 338.4
click at [725, 603] on div at bounding box center [721, 579] width 6 height 72
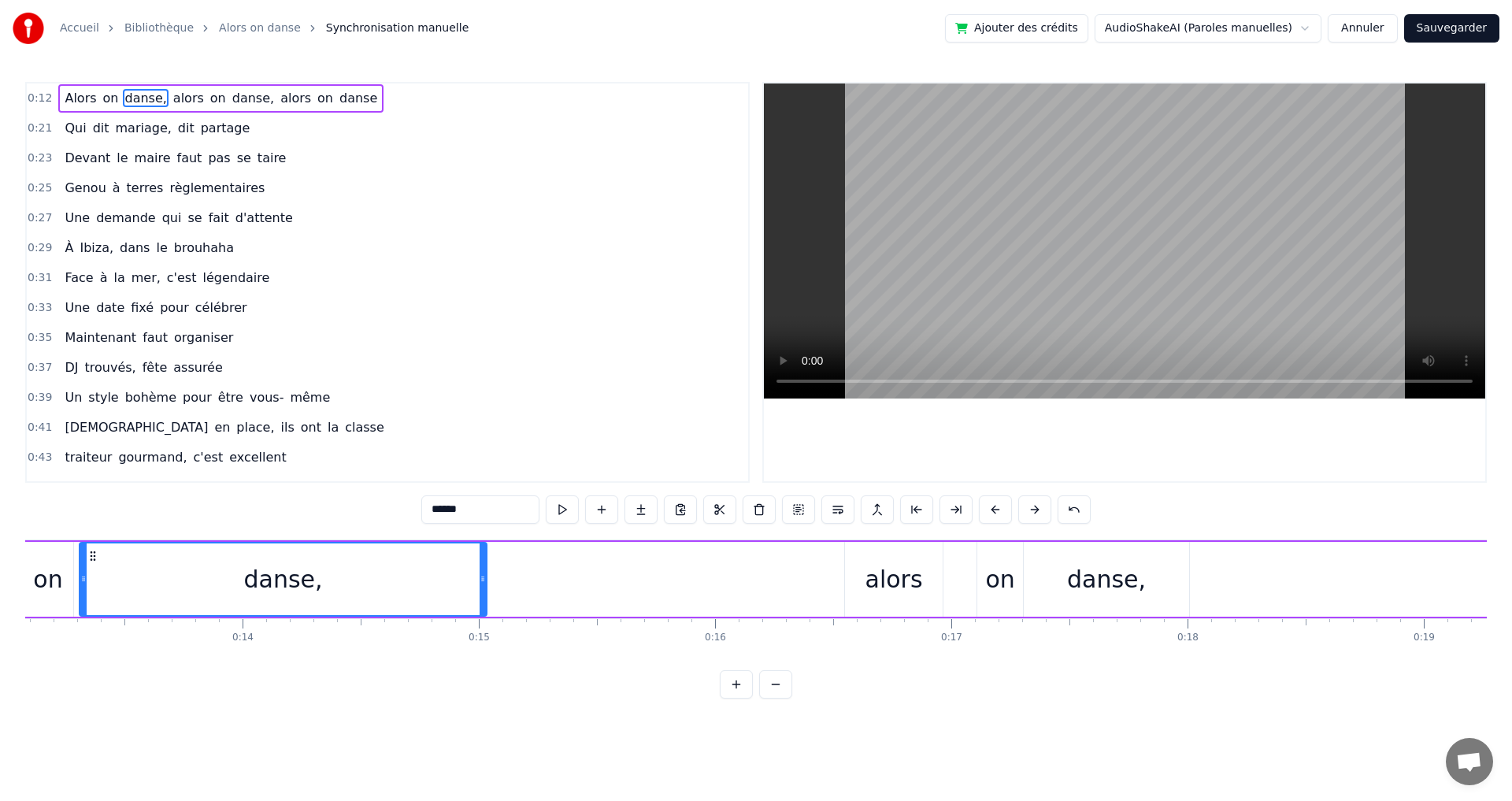
scroll to position [0, 2633]
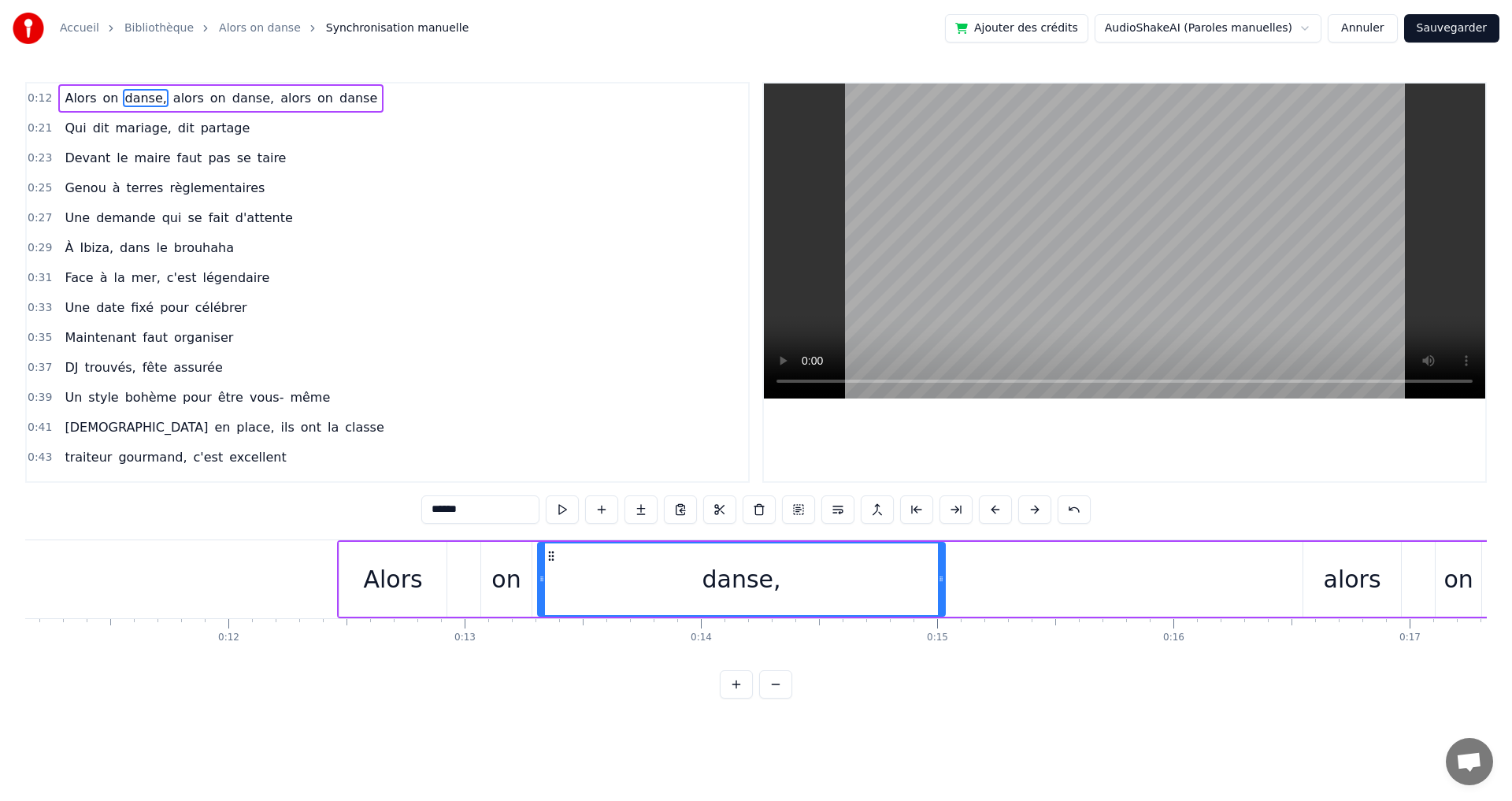
click at [268, 529] on div "0:12 Alors on danse, alors on danse, alors on danse 0:21 Qui dit mariage, dit p…" at bounding box center [756, 389] width 1462 height 616
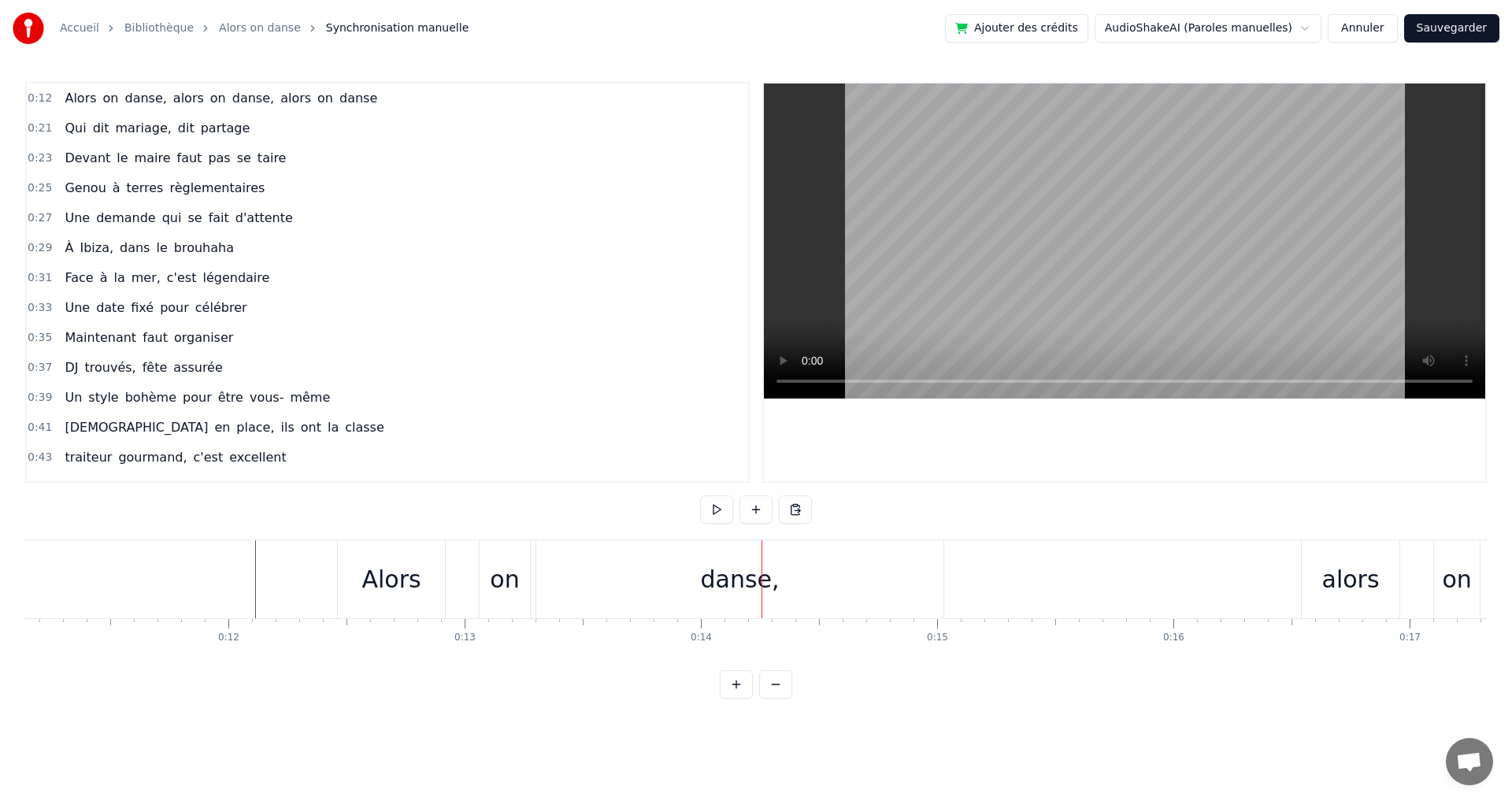
click at [923, 579] on div "danse," at bounding box center [740, 579] width 407 height 78
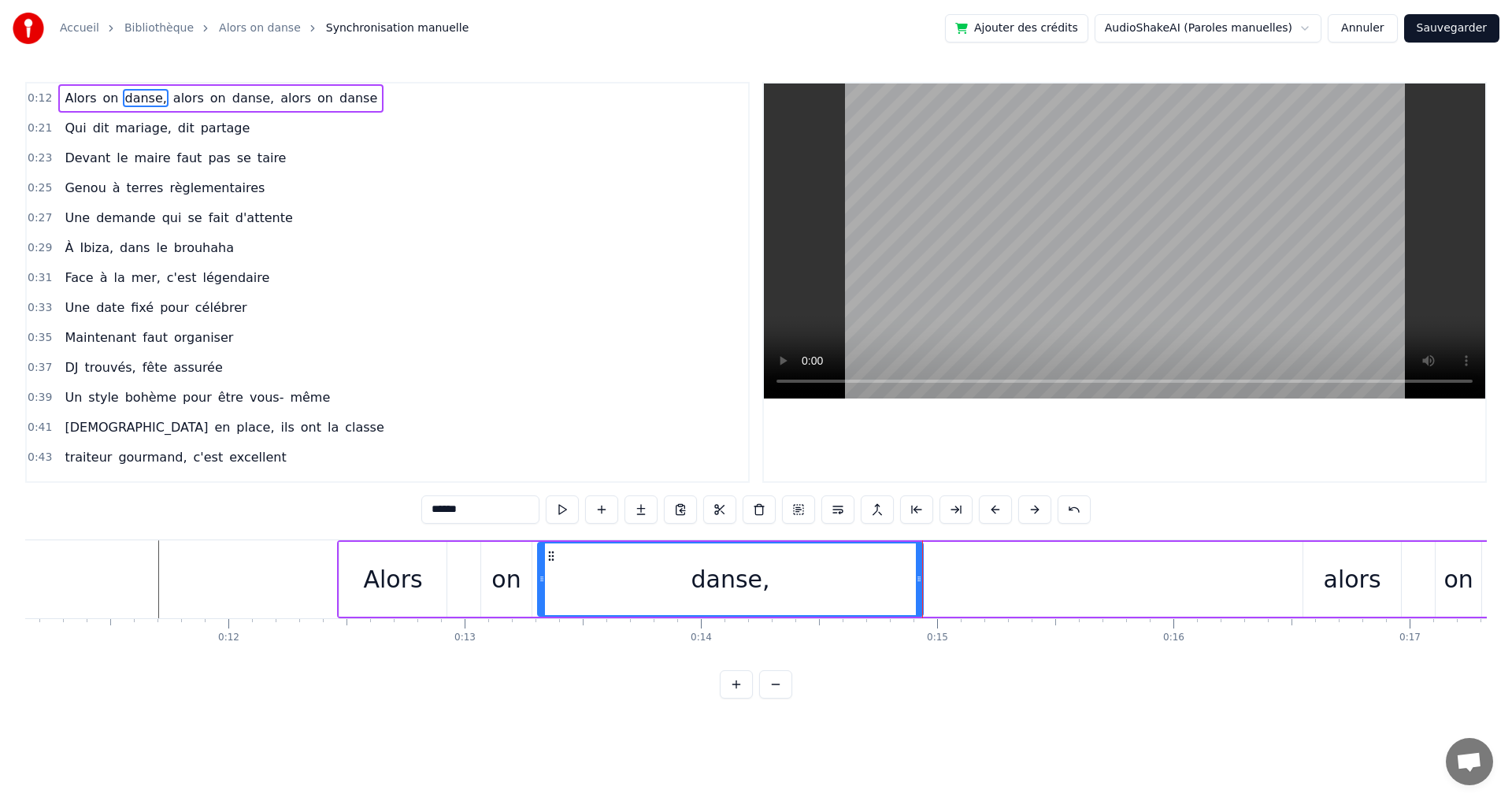
drag, startPoint x: 943, startPoint y: 581, endPoint x: 922, endPoint y: 592, distance: 23.7
click at [922, 592] on div at bounding box center [918, 579] width 6 height 72
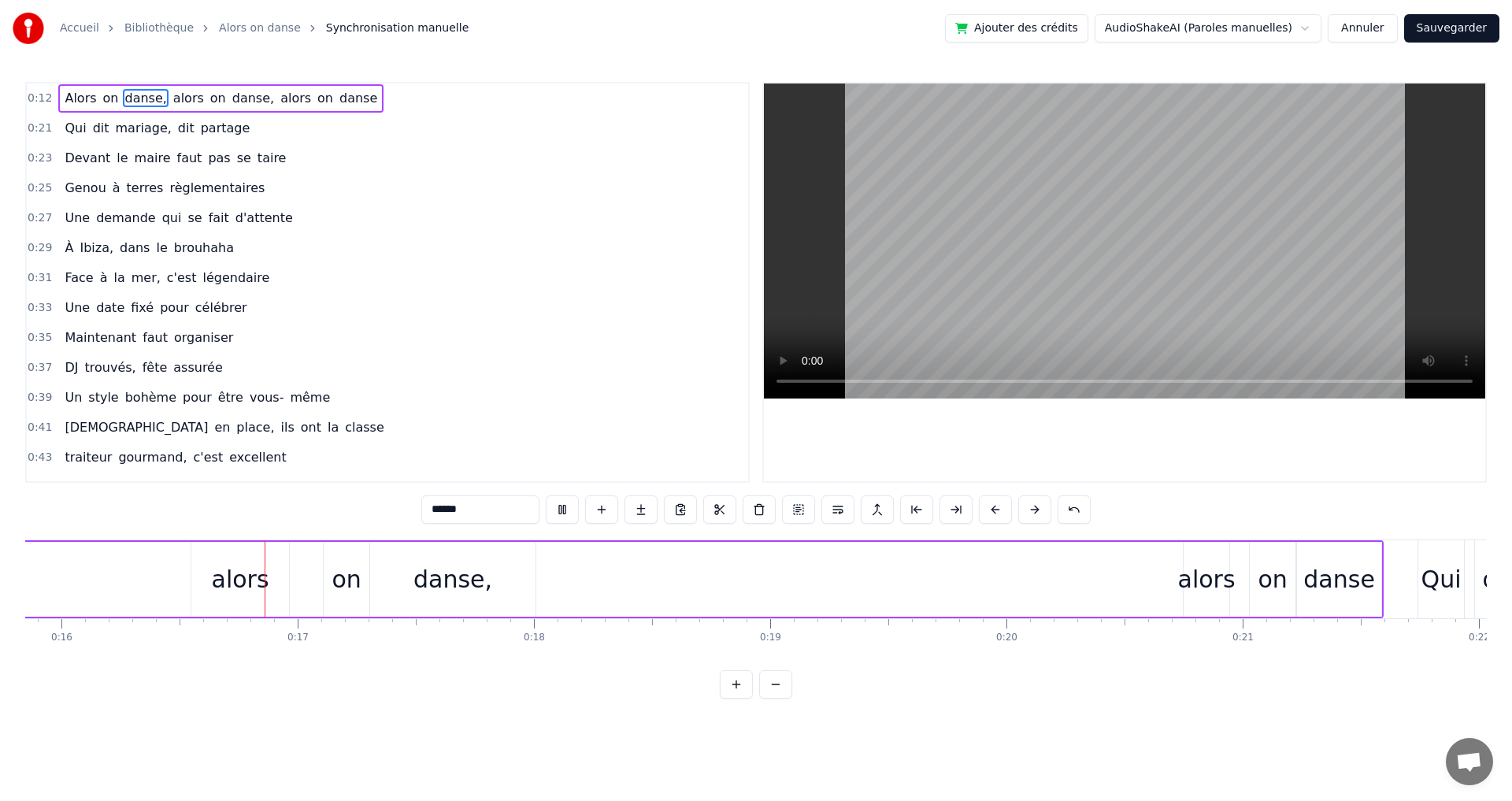
scroll to position [0, 3746]
click at [481, 582] on div "danse," at bounding box center [451, 579] width 79 height 35
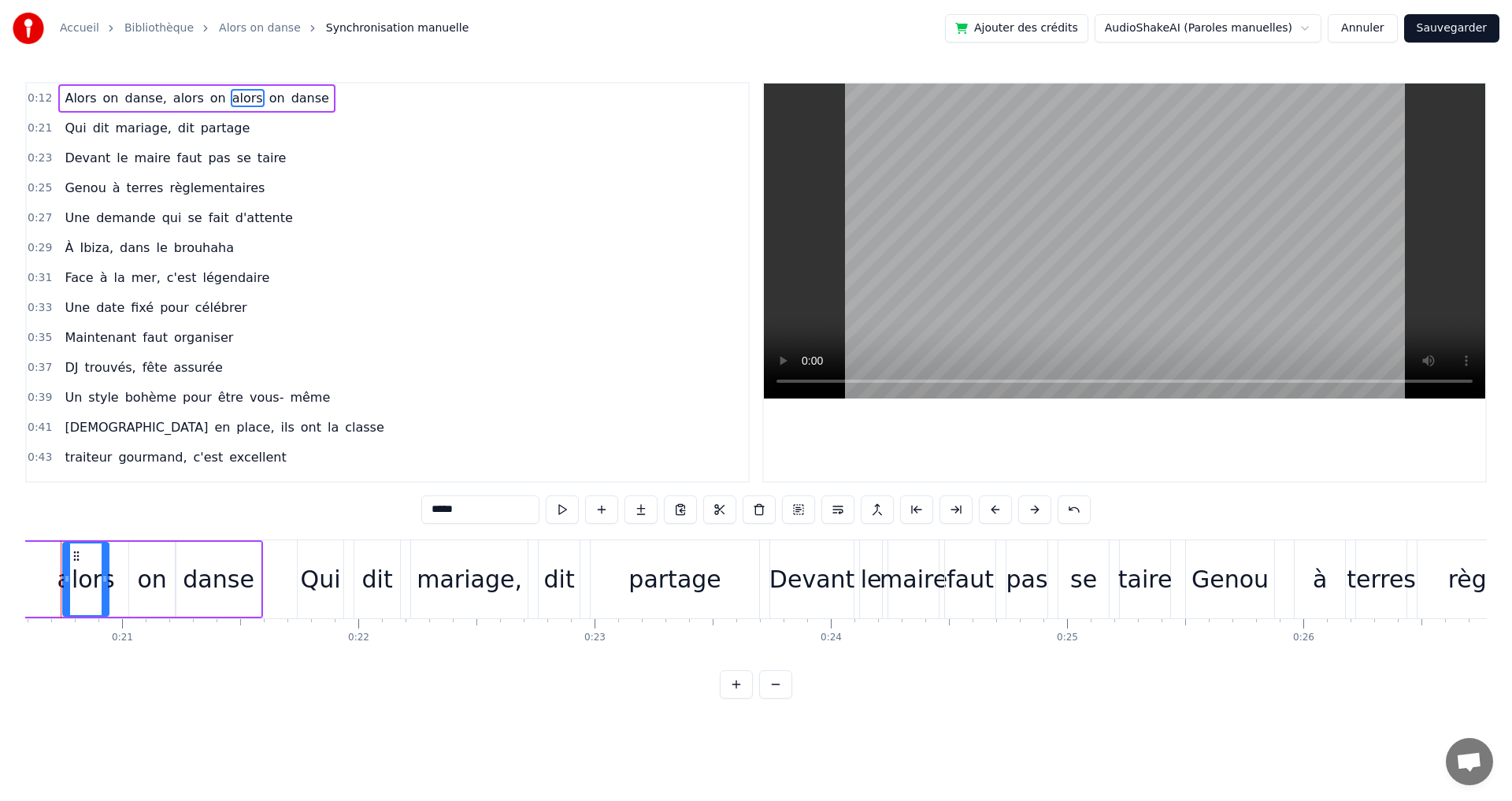
scroll to position [0, 4837]
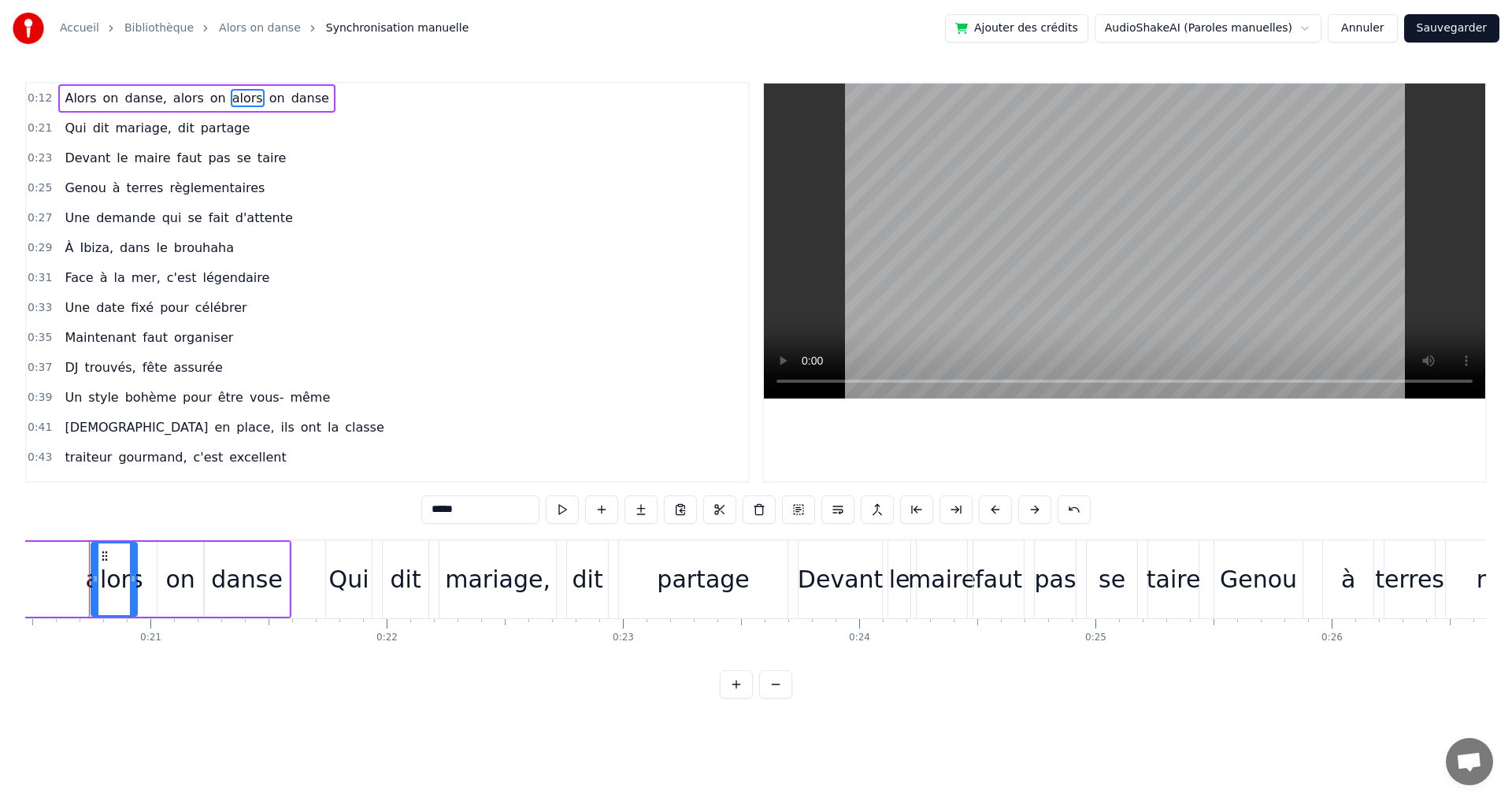
click at [236, 591] on div "danse" at bounding box center [247, 579] width 72 height 35
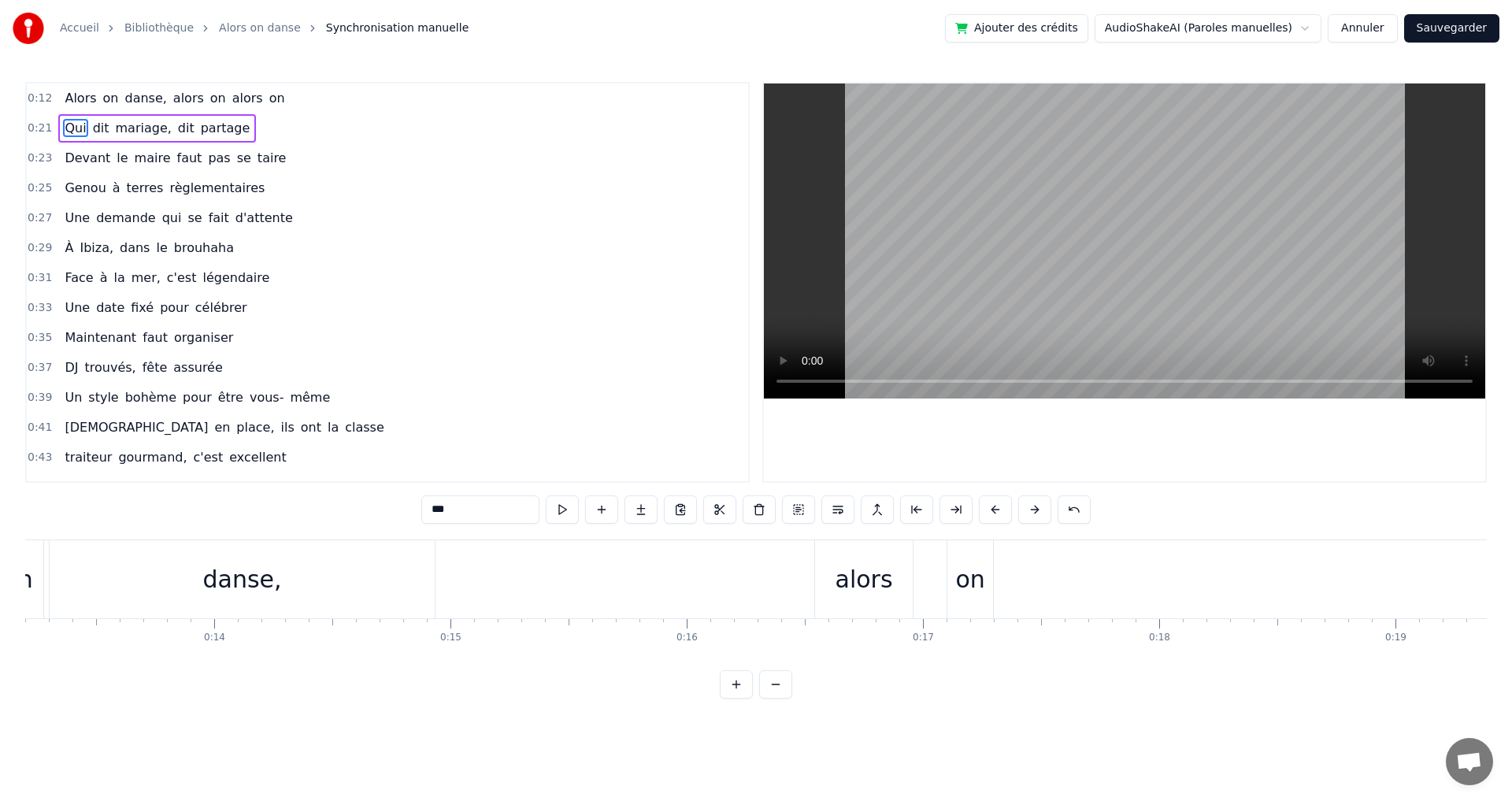
scroll to position [0, 2690]
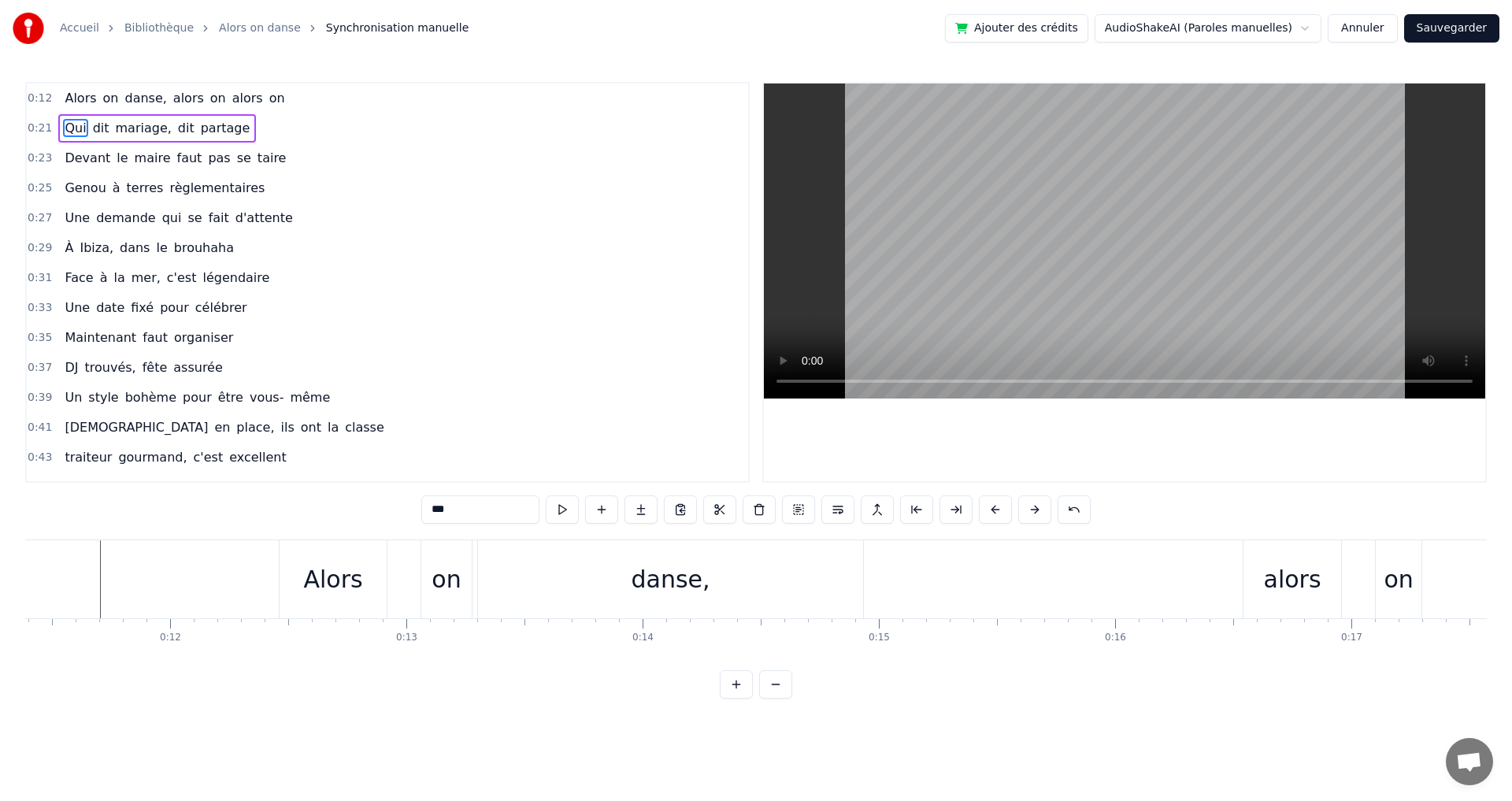
click at [614, 598] on div "danse," at bounding box center [671, 579] width 385 height 78
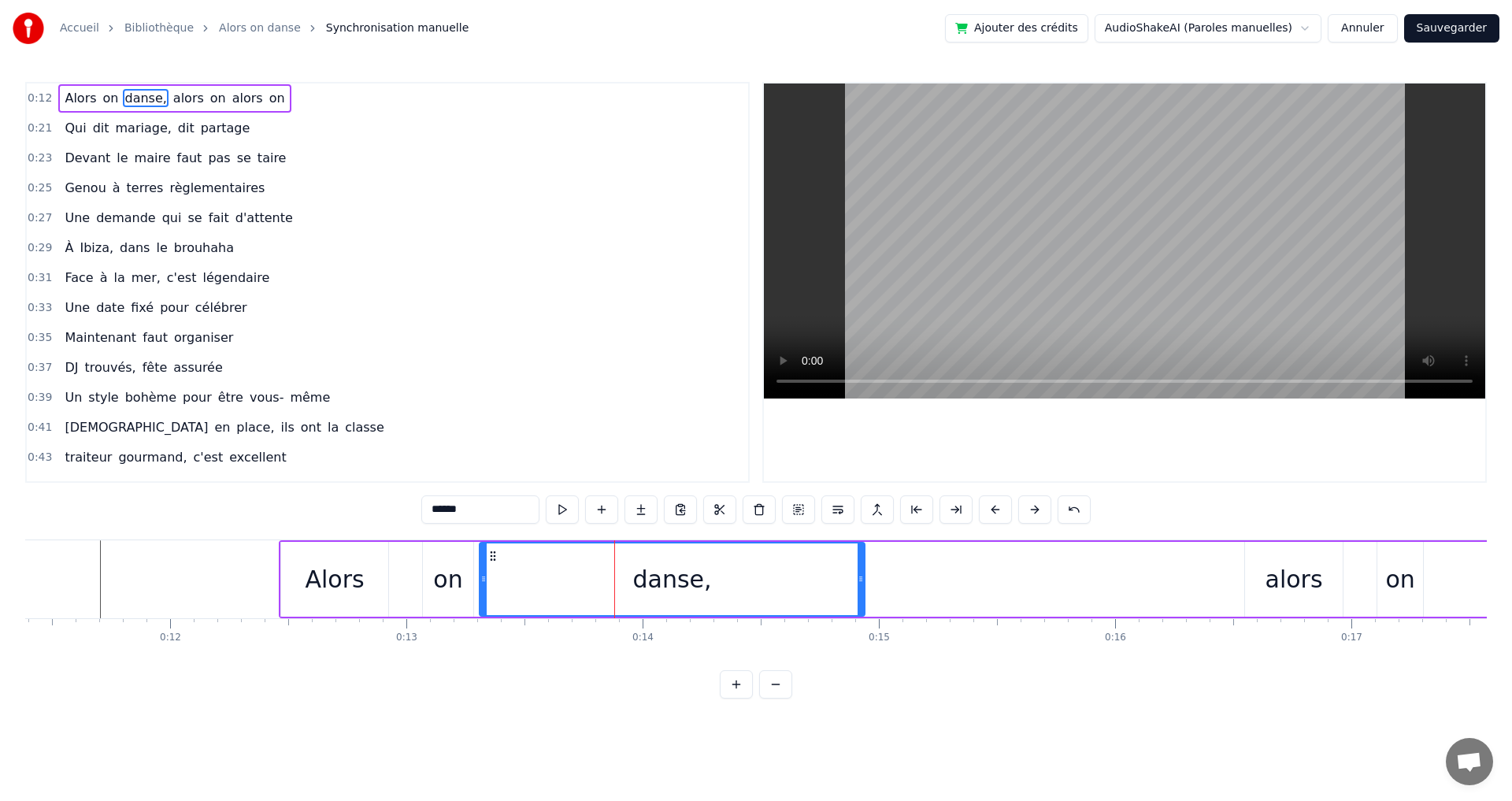
type input "***"
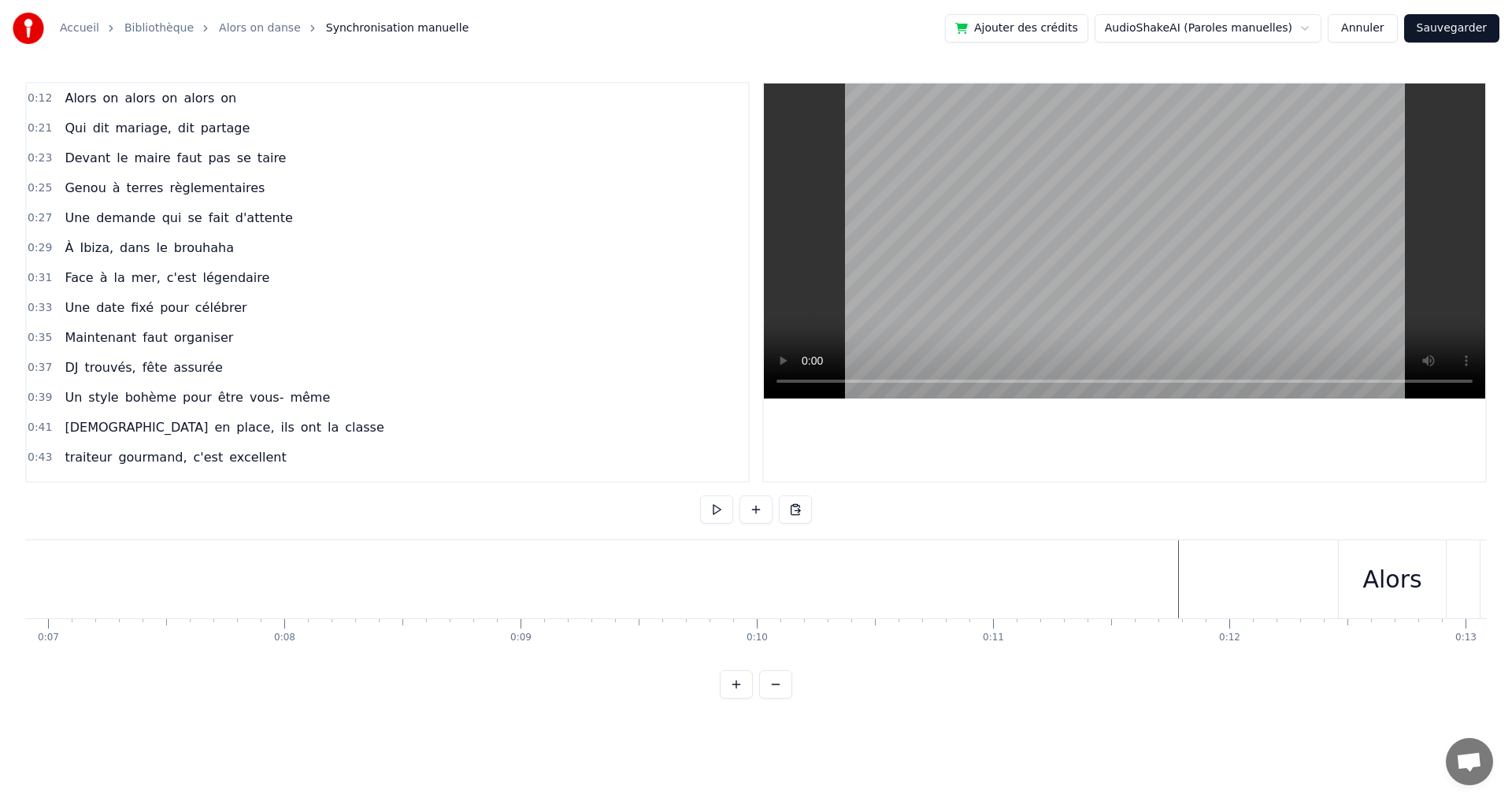
scroll to position [0, 1575]
click at [1435, 27] on button "Sauvegarder" at bounding box center [1452, 28] width 95 height 28
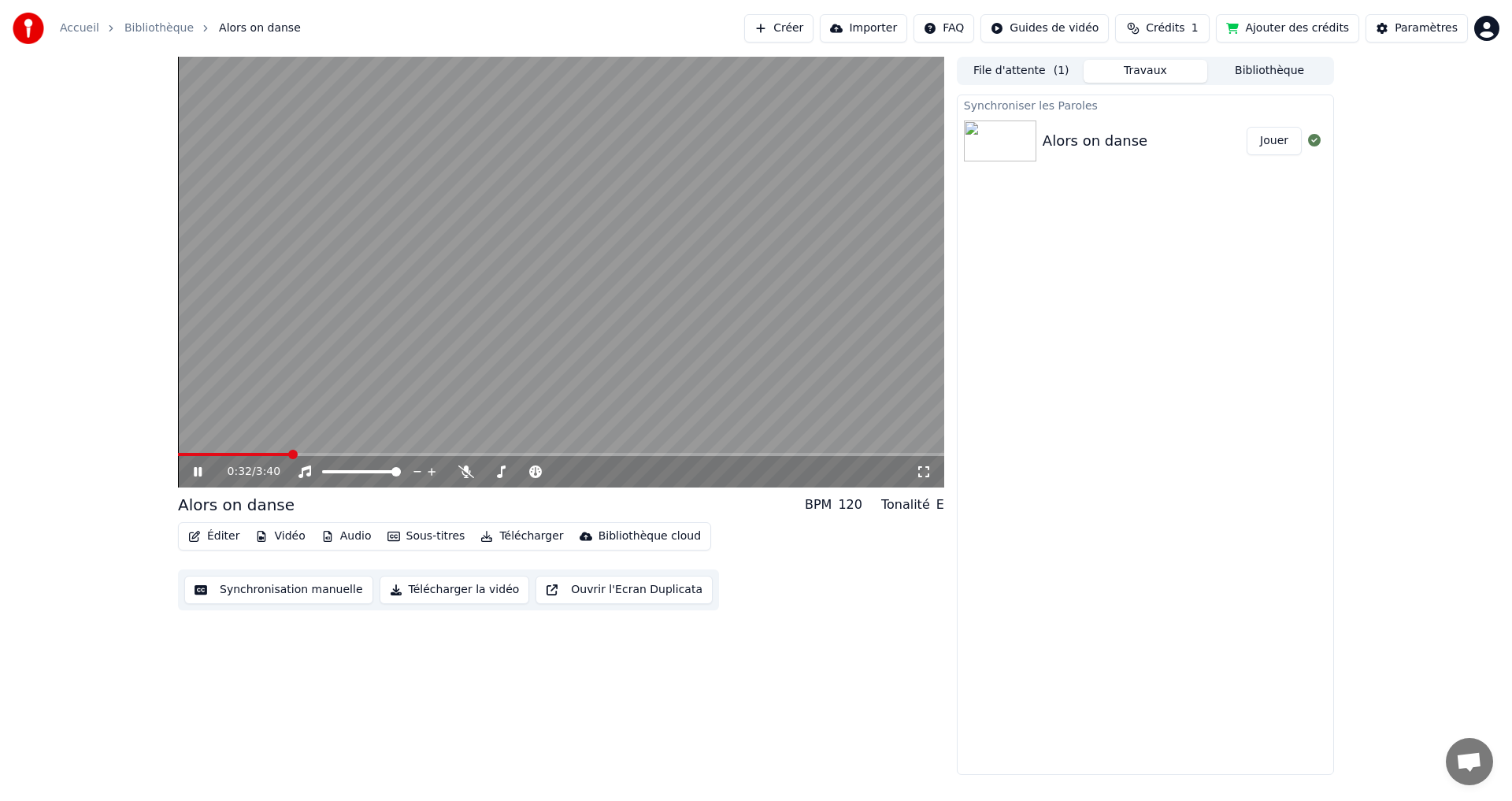
click at [264, 445] on video at bounding box center [562, 272] width 767 height 431
click at [269, 455] on span at bounding box center [234, 454] width 112 height 4
click at [194, 475] on icon at bounding box center [197, 472] width 10 height 11
click at [194, 475] on icon at bounding box center [197, 471] width 8 height 10
click at [223, 533] on button "Éditer" at bounding box center [214, 536] width 64 height 22
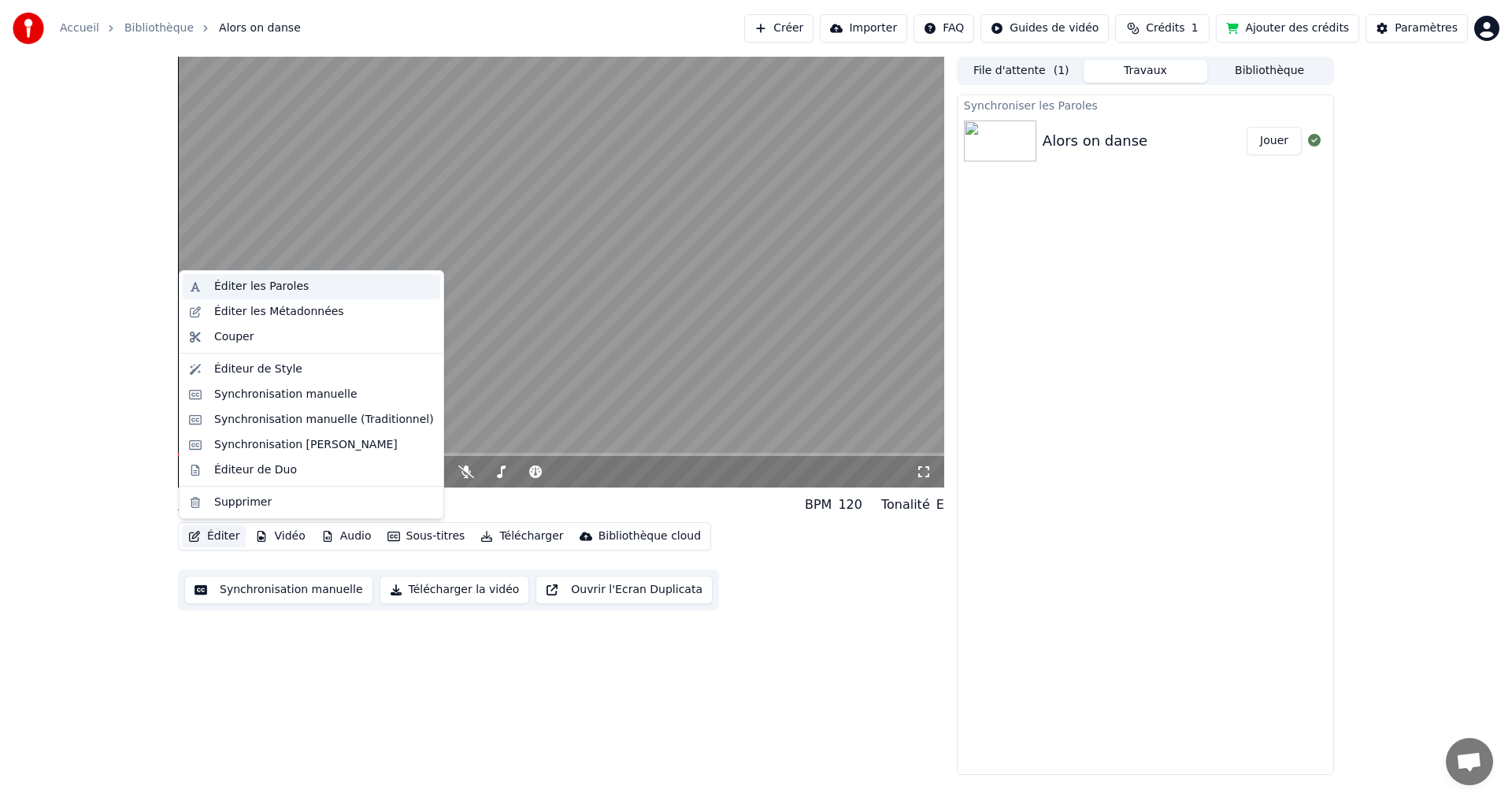
click at [255, 289] on div "Éditer les Paroles" at bounding box center [261, 287] width 95 height 16
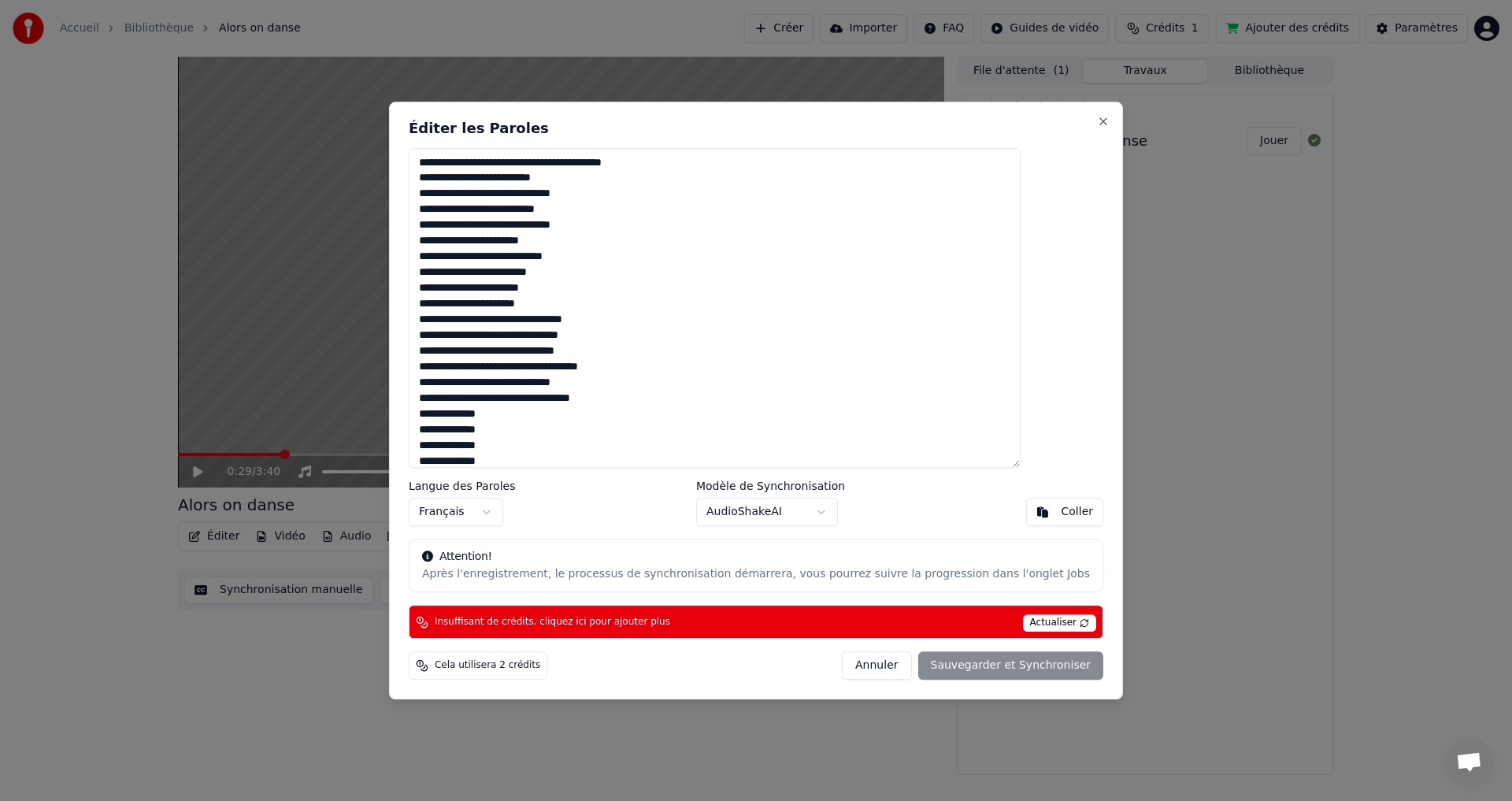
click at [621, 224] on textarea at bounding box center [715, 308] width 612 height 320
click at [803, 442] on textarea at bounding box center [715, 308] width 612 height 320
click at [458, 166] on textarea at bounding box center [715, 308] width 612 height 320
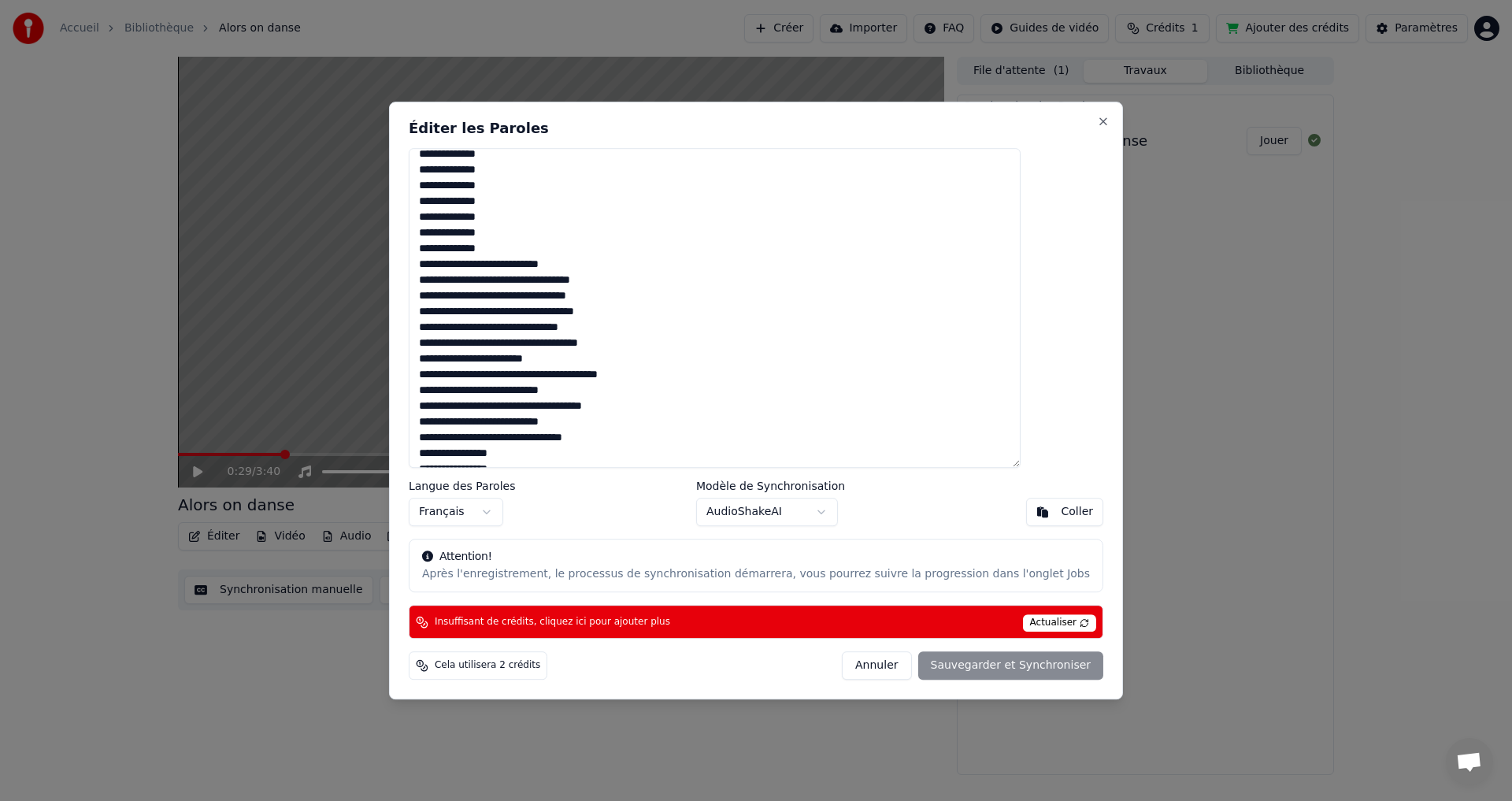
scroll to position [607, 0]
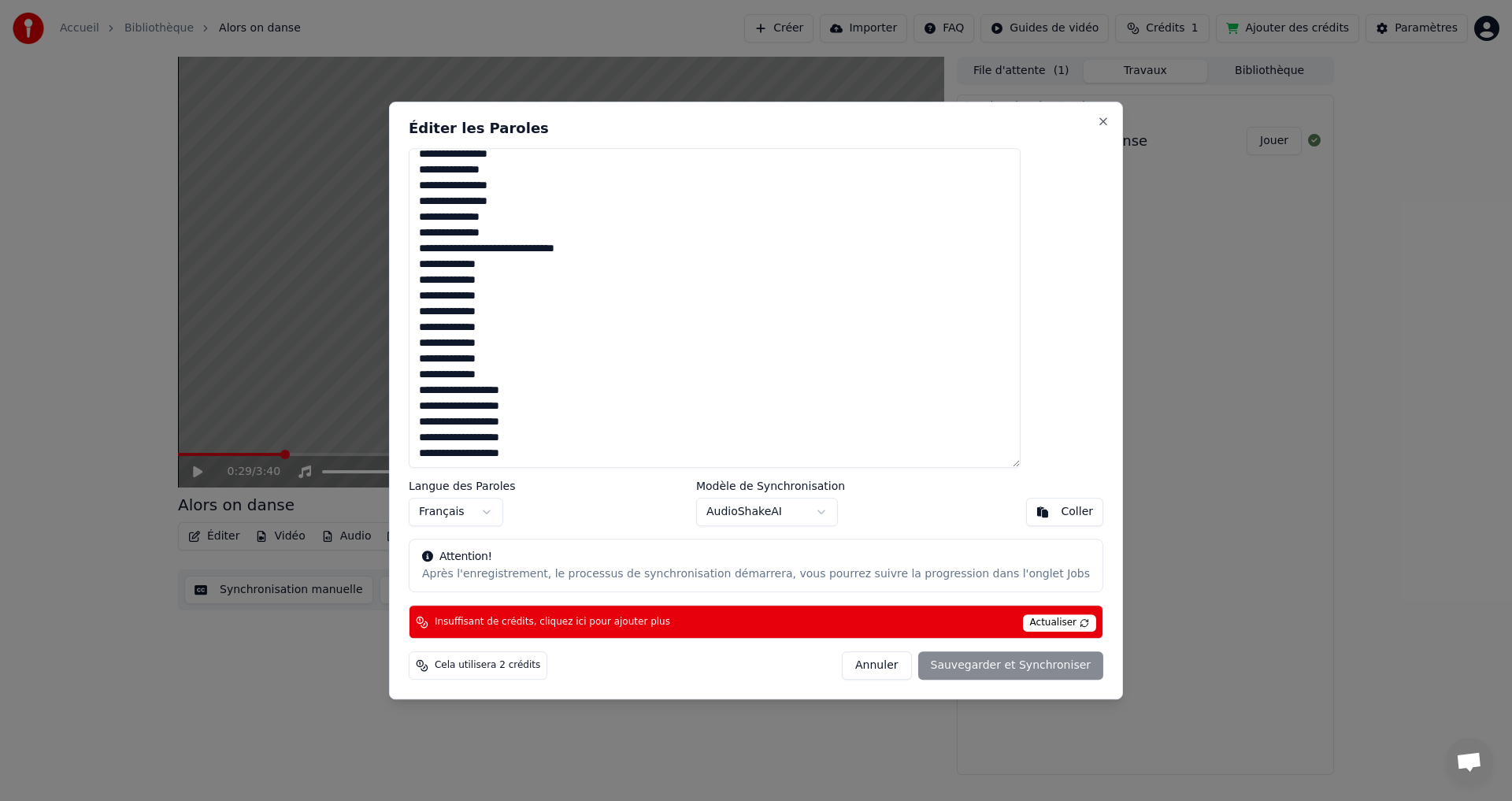
drag, startPoint x: 459, startPoint y: 165, endPoint x: 600, endPoint y: 514, distance: 376.4
click at [601, 514] on div "Éditer les Paroles Langue des Paroles Français Modèle de Synchronisation AudioS…" at bounding box center [756, 401] width 734 height 599
click at [1098, 125] on button "Close" at bounding box center [1104, 122] width 12 height 12
type textarea "**********"
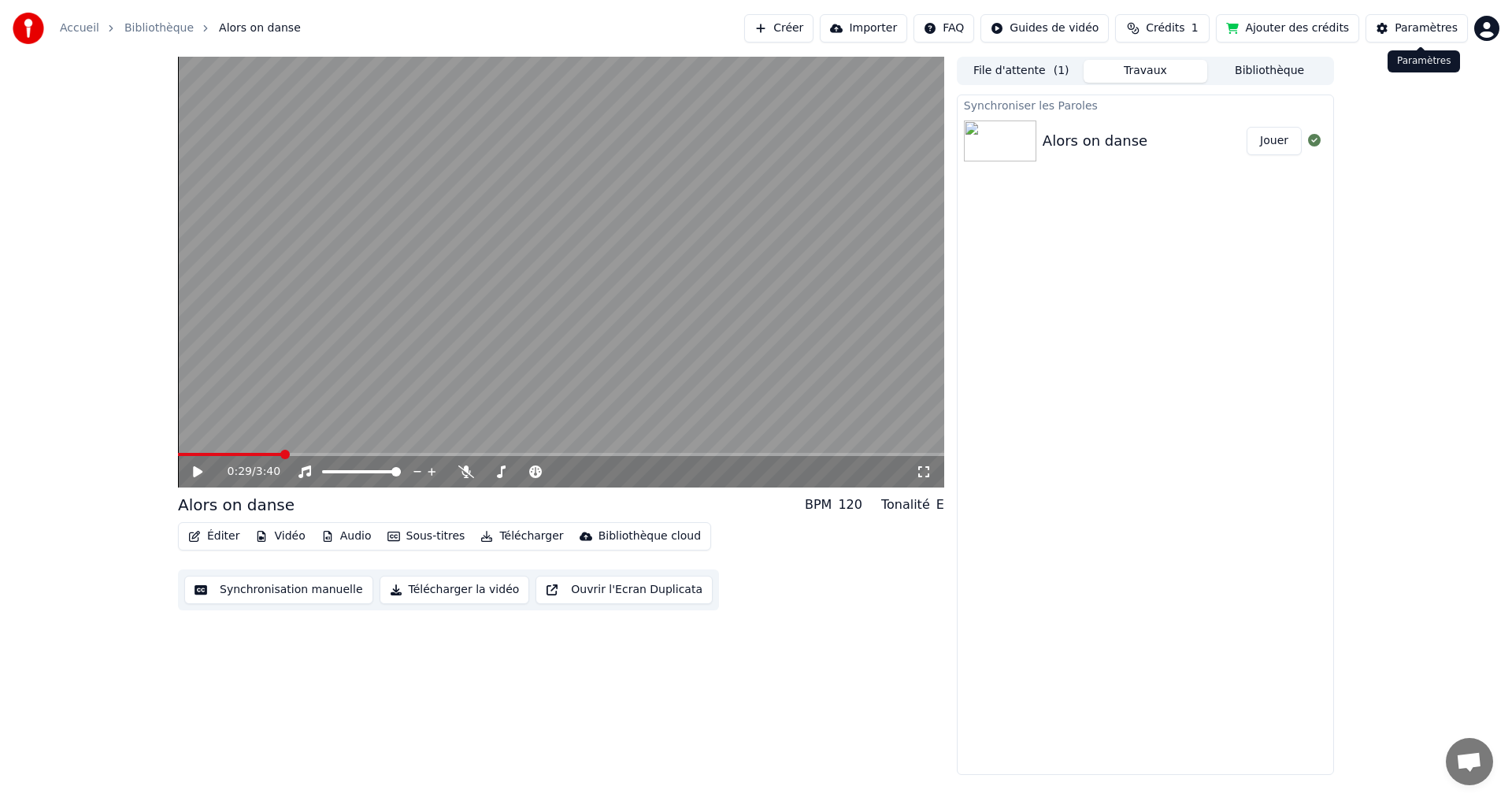
click at [1491, 34] on html "Accueil Bibliothèque Alors on danse Créer Importer FAQ Guides de vidéo Crédits …" at bounding box center [756, 400] width 1512 height 801
click at [1390, 158] on span "Se Déconnecter" at bounding box center [1402, 166] width 88 height 16
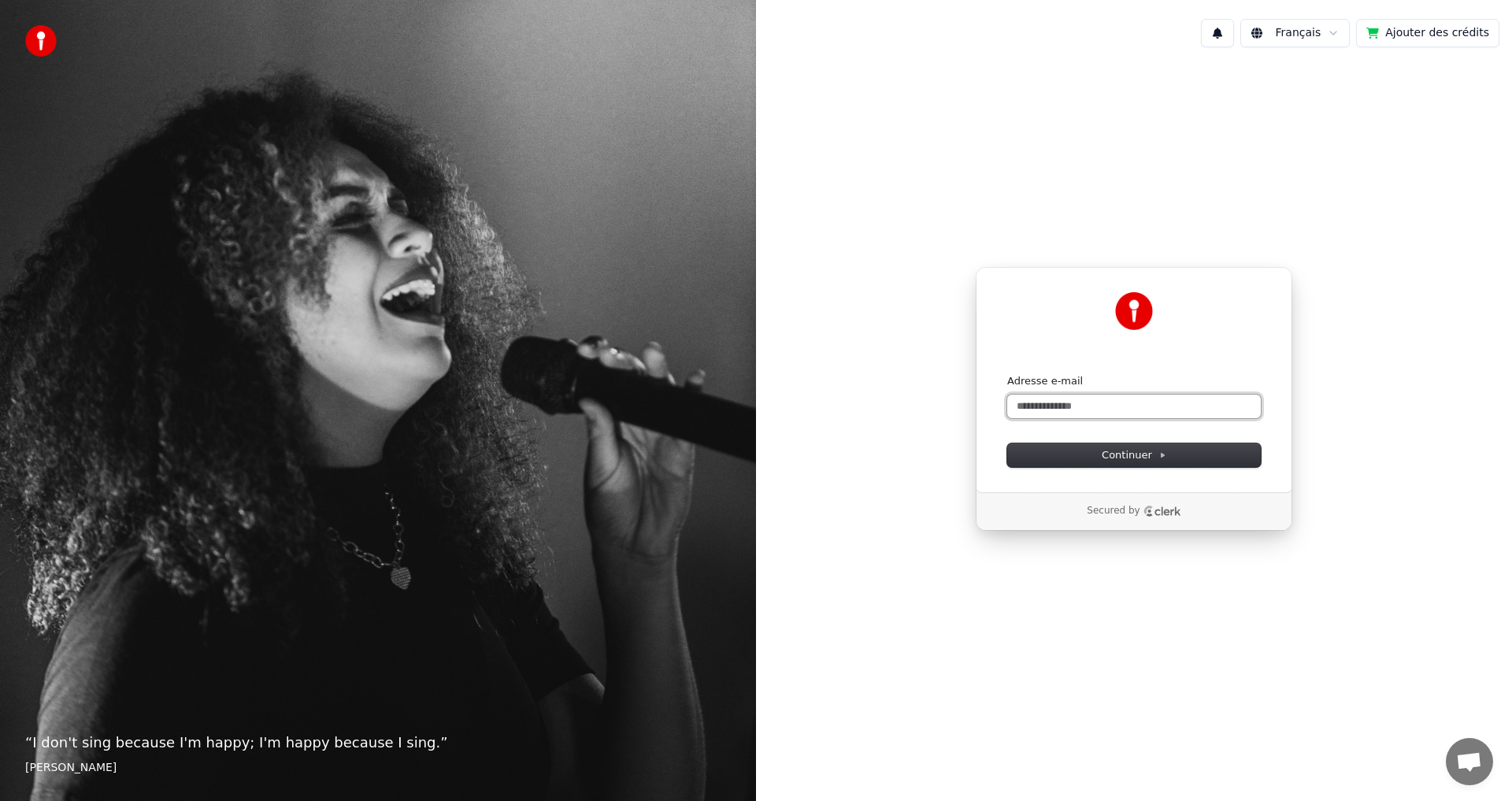
click at [1063, 407] on input "Adresse e-mail" at bounding box center [1134, 406] width 254 height 24
click at [1007, 374] on button "submit" at bounding box center [1007, 374] width 0 height 0
type input "**********"
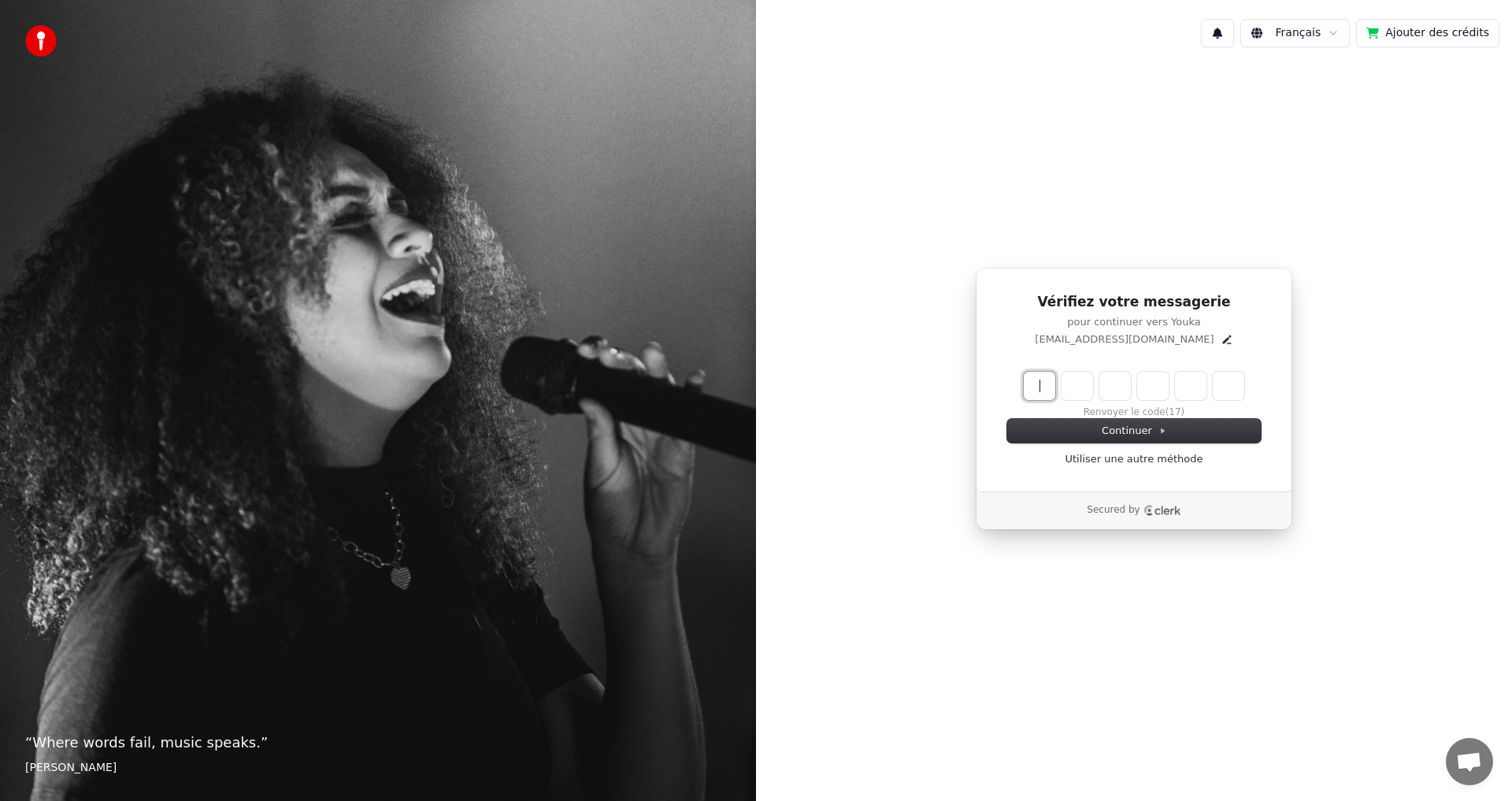
click at [1043, 375] on input "Enter verification code" at bounding box center [1150, 386] width 252 height 28
type input "******"
